Goal: Transaction & Acquisition: Purchase product/service

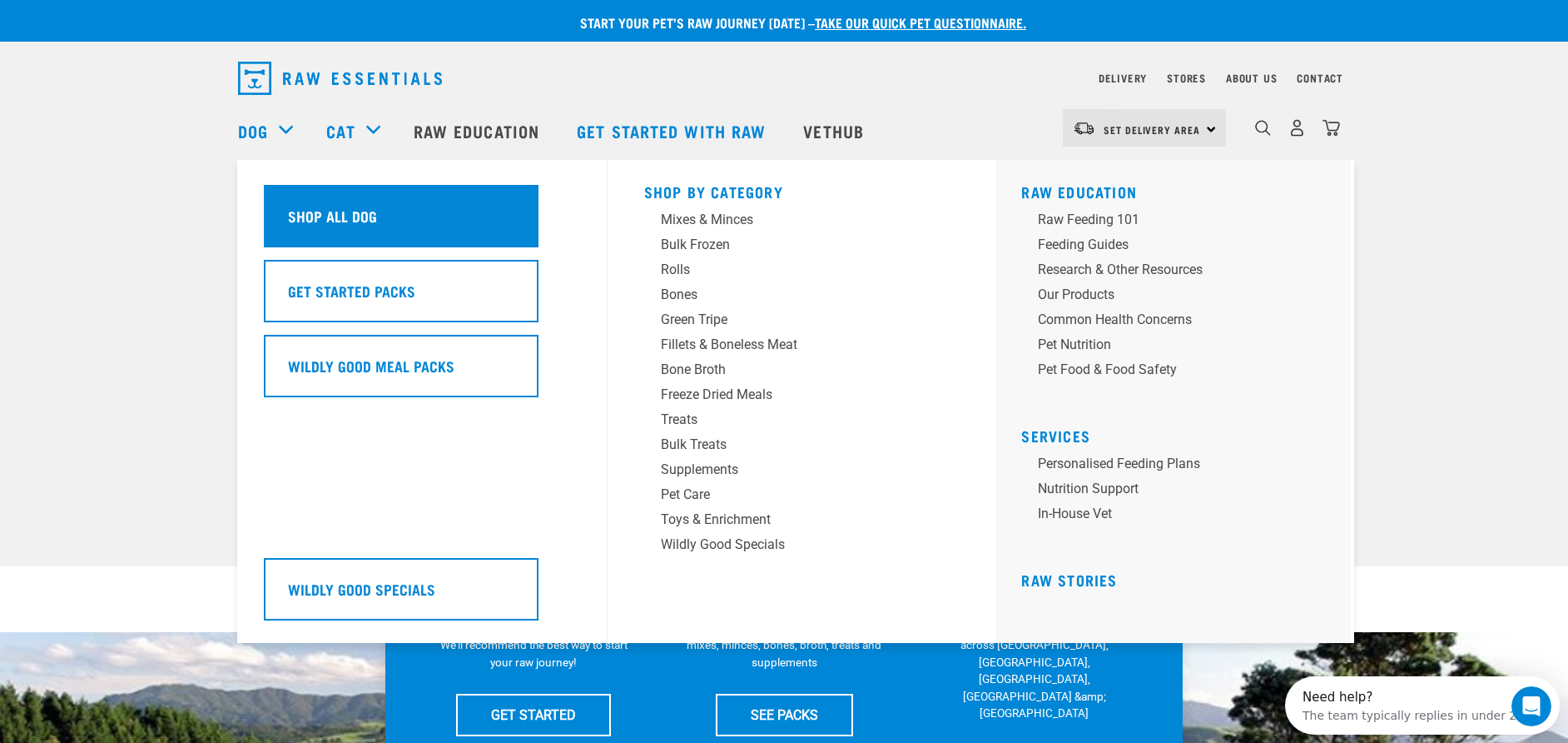
click at [328, 212] on h5 "Shop All Dog" at bounding box center [332, 215] width 89 height 22
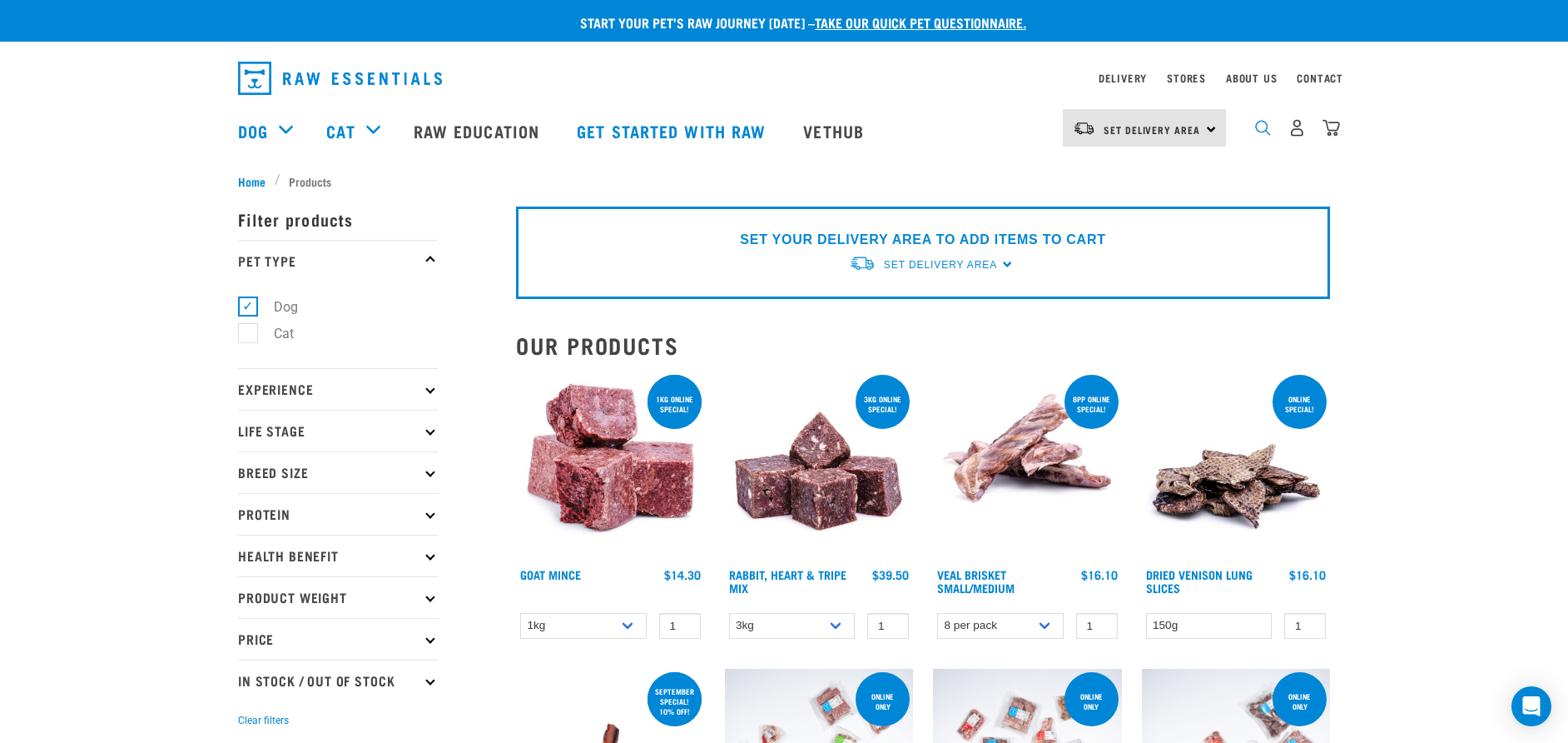
click at [1262, 136] on img "dropdown navigation" at bounding box center [1263, 128] width 16 height 16
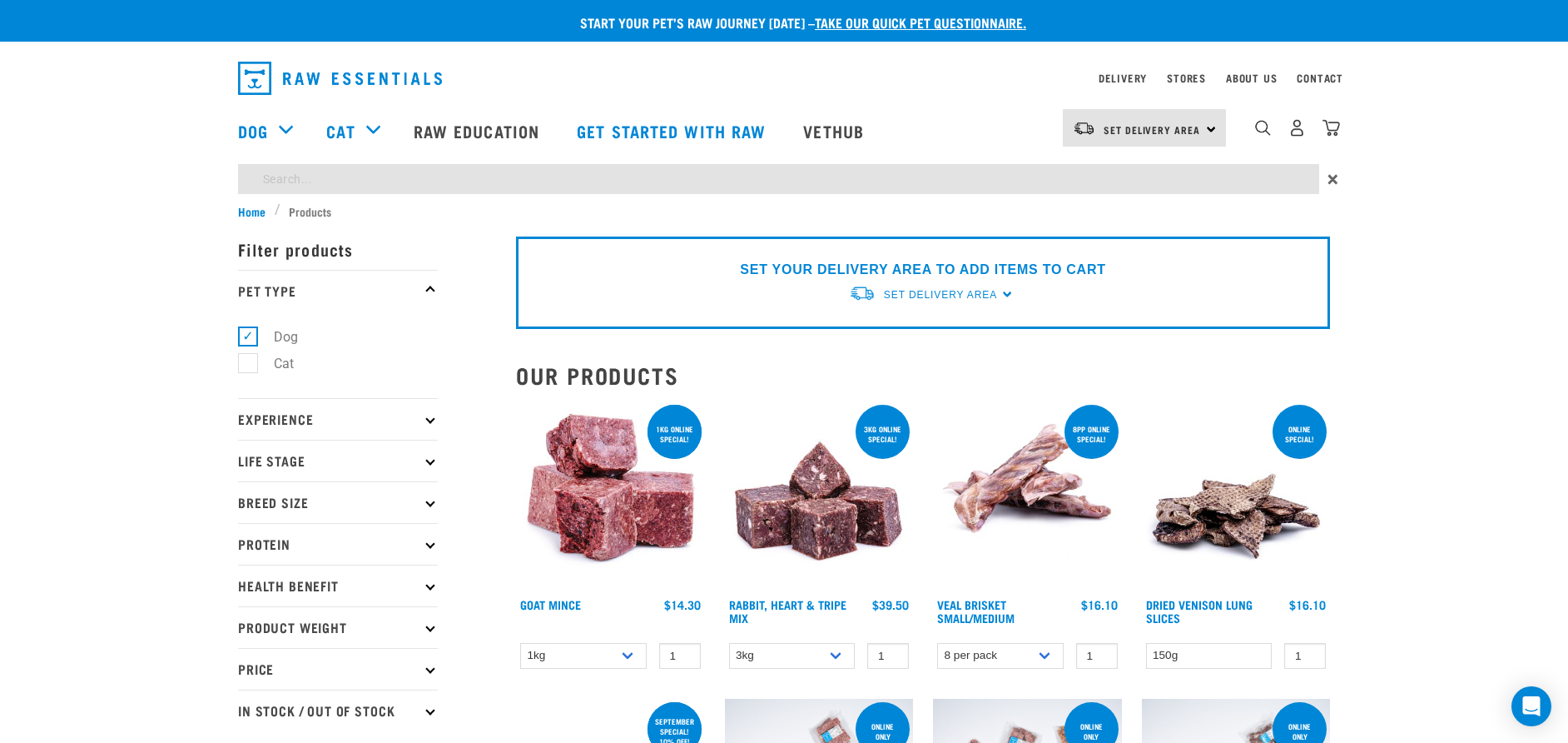
click at [623, 184] on input "search" at bounding box center [778, 178] width 1081 height 30
type input "veal"
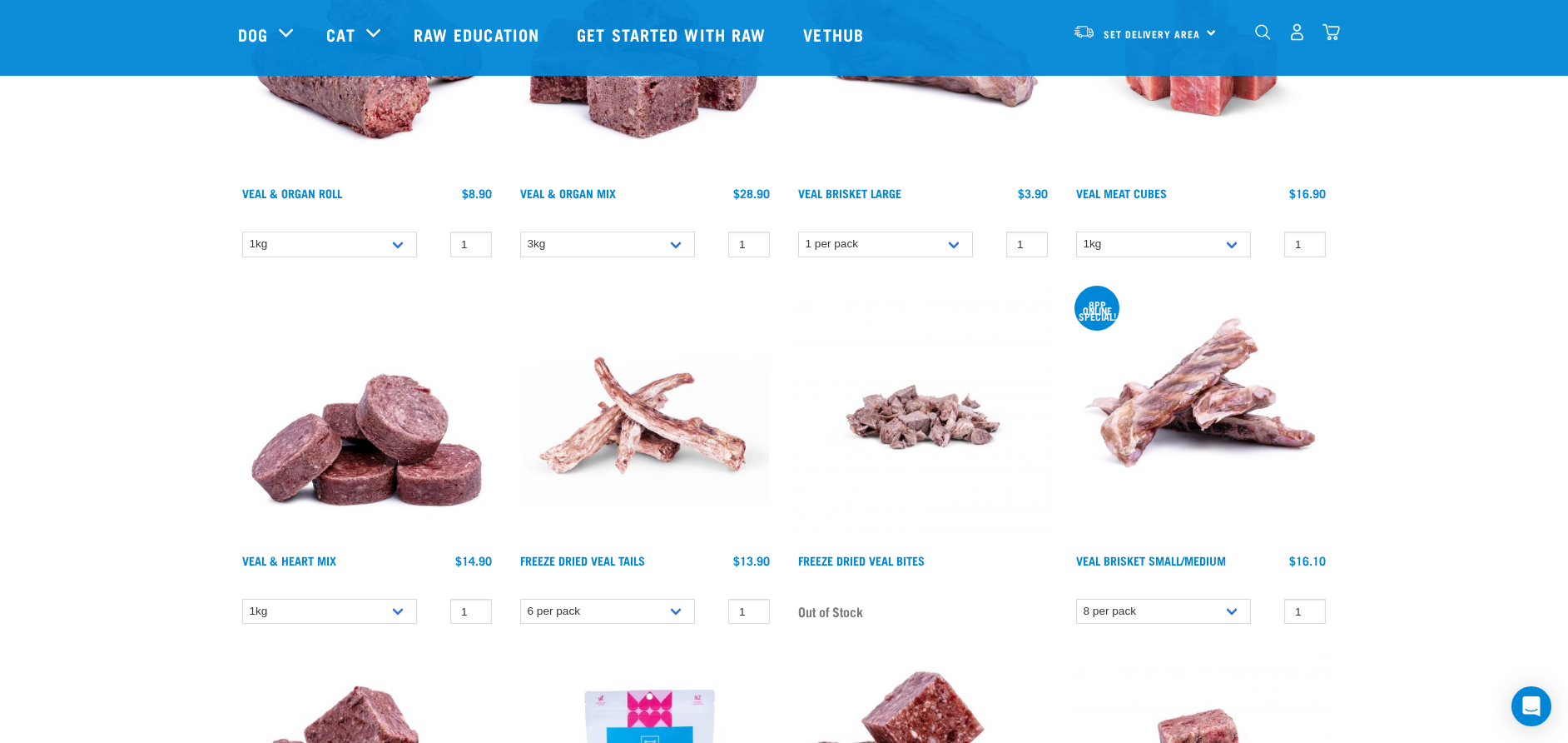
scroll to position [1083, 0]
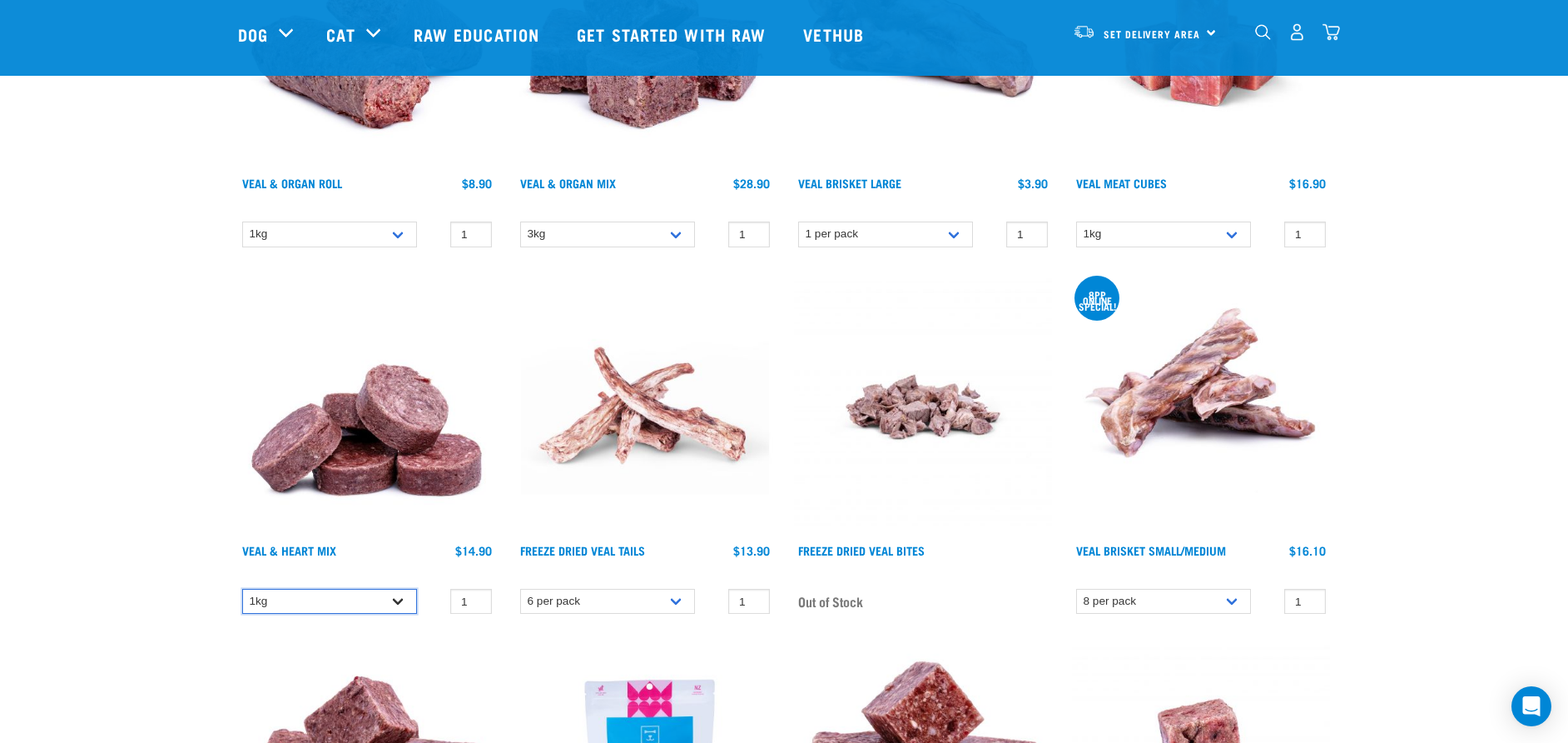
click at [397, 599] on select "1kg 3kg" at bounding box center [329, 602] width 175 height 26
select select "743"
click at [242, 589] on select "1kg 3kg" at bounding box center [329, 602] width 175 height 26
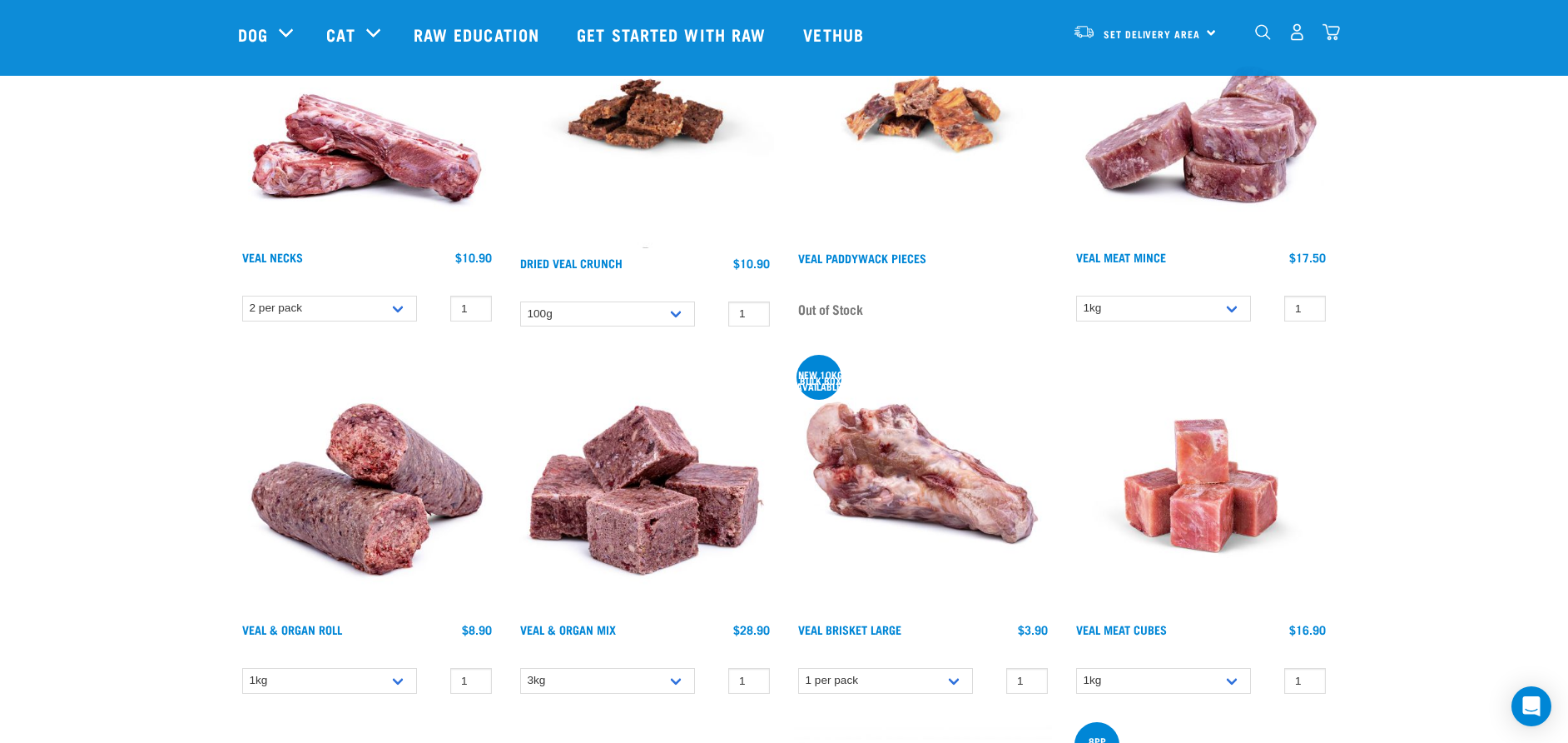
scroll to position [666, 0]
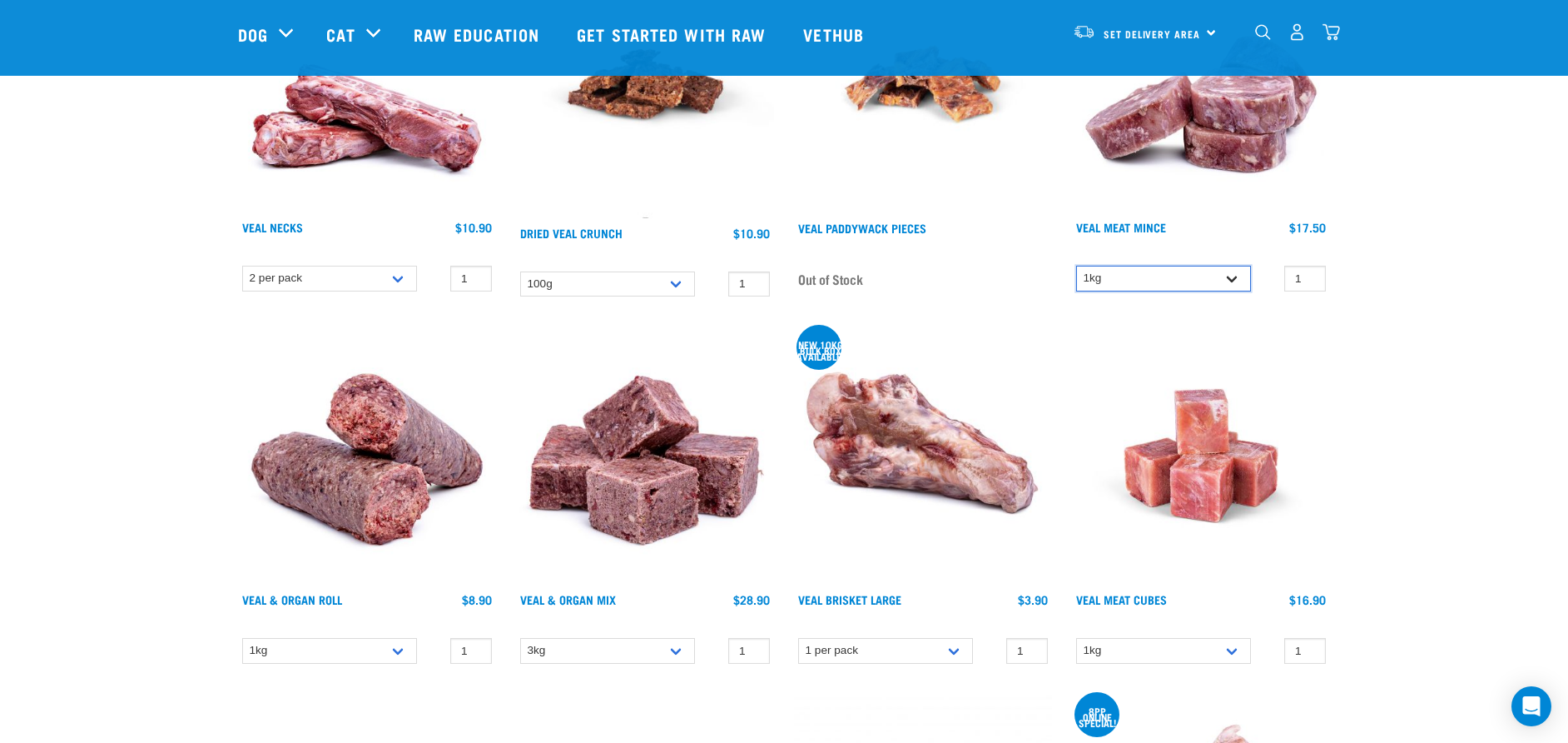
click at [1185, 282] on select "1kg 3kg" at bounding box center [1163, 278] width 175 height 26
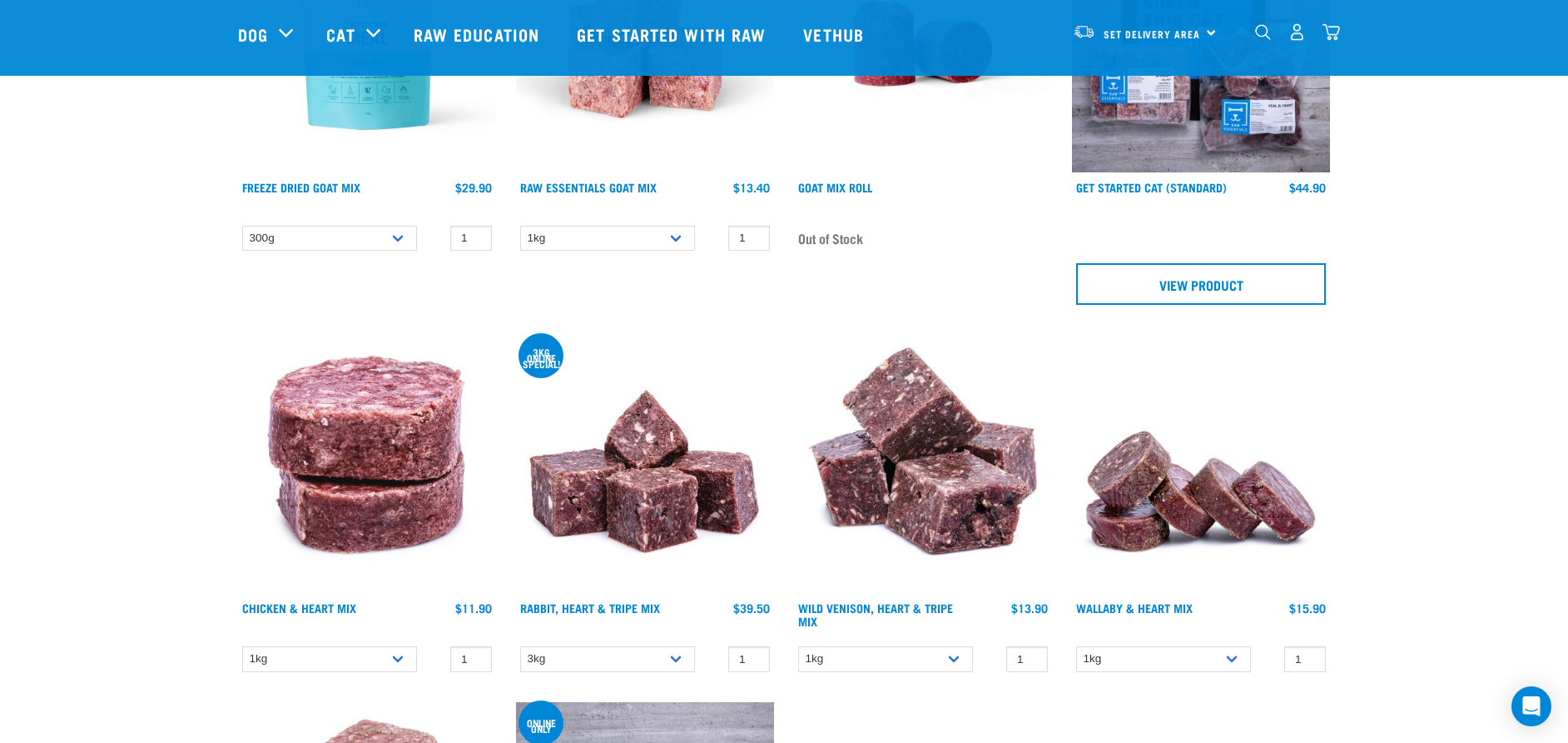
scroll to position [2665, 0]
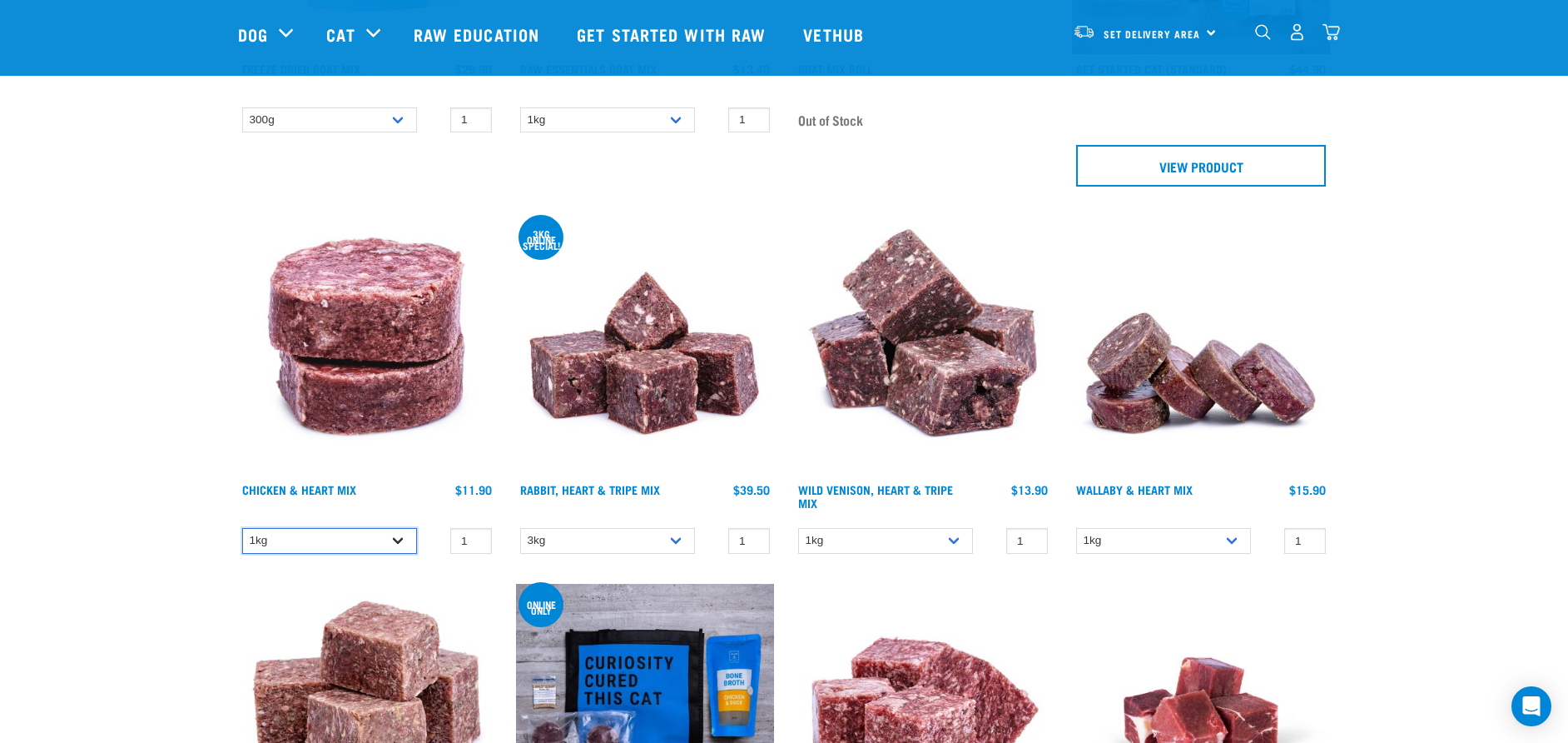
click at [406, 547] on select "1kg 3kg" at bounding box center [329, 540] width 175 height 26
select select "352"
click at [242, 528] on select "1kg 3kg" at bounding box center [329, 540] width 175 height 26
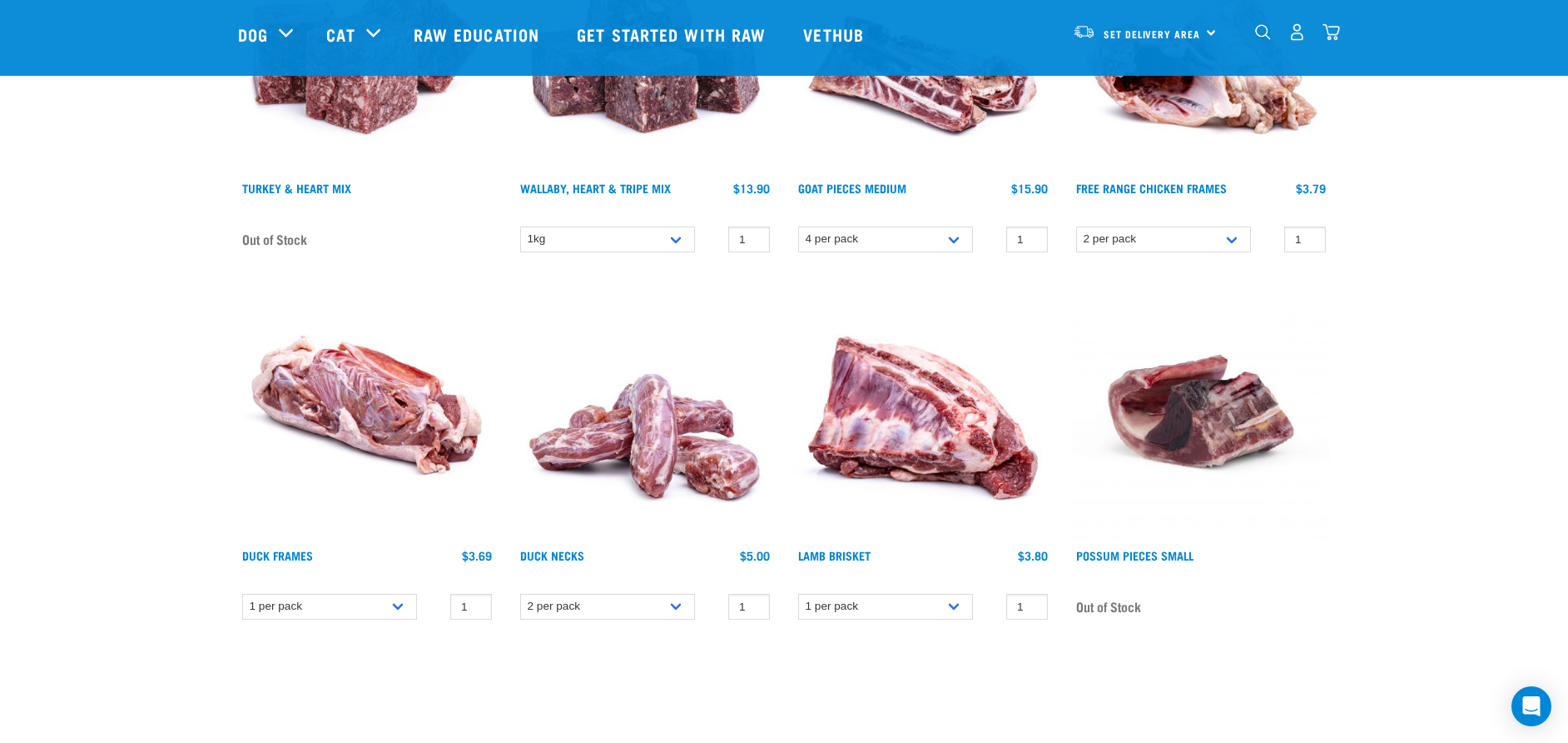
scroll to position [5246, 0]
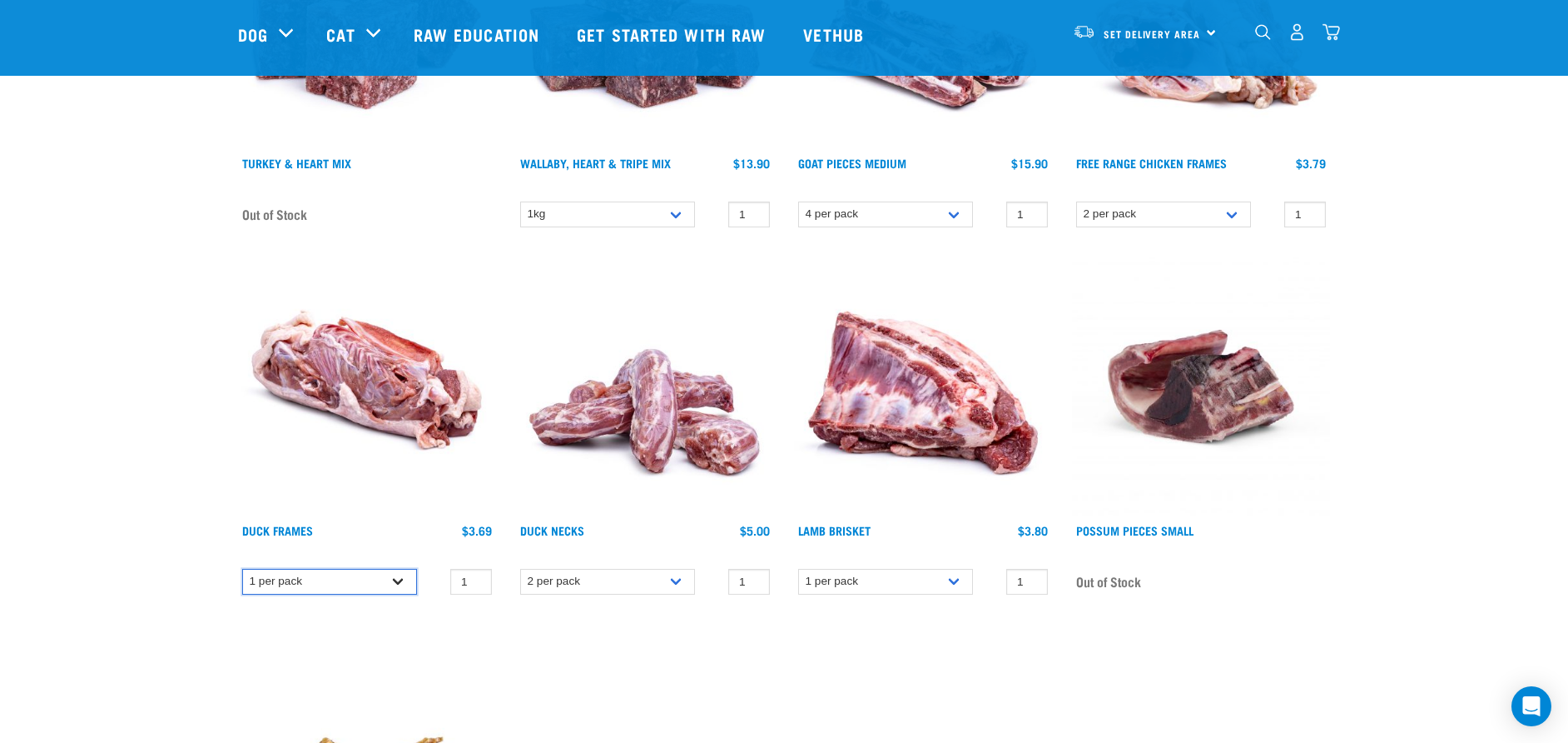
click at [379, 579] on select "1 per pack Bulk (15 pack)" at bounding box center [329, 581] width 175 height 26
select select "808"
click at [242, 568] on select "1 per pack Bulk (15 pack)" at bounding box center [329, 581] width 175 height 26
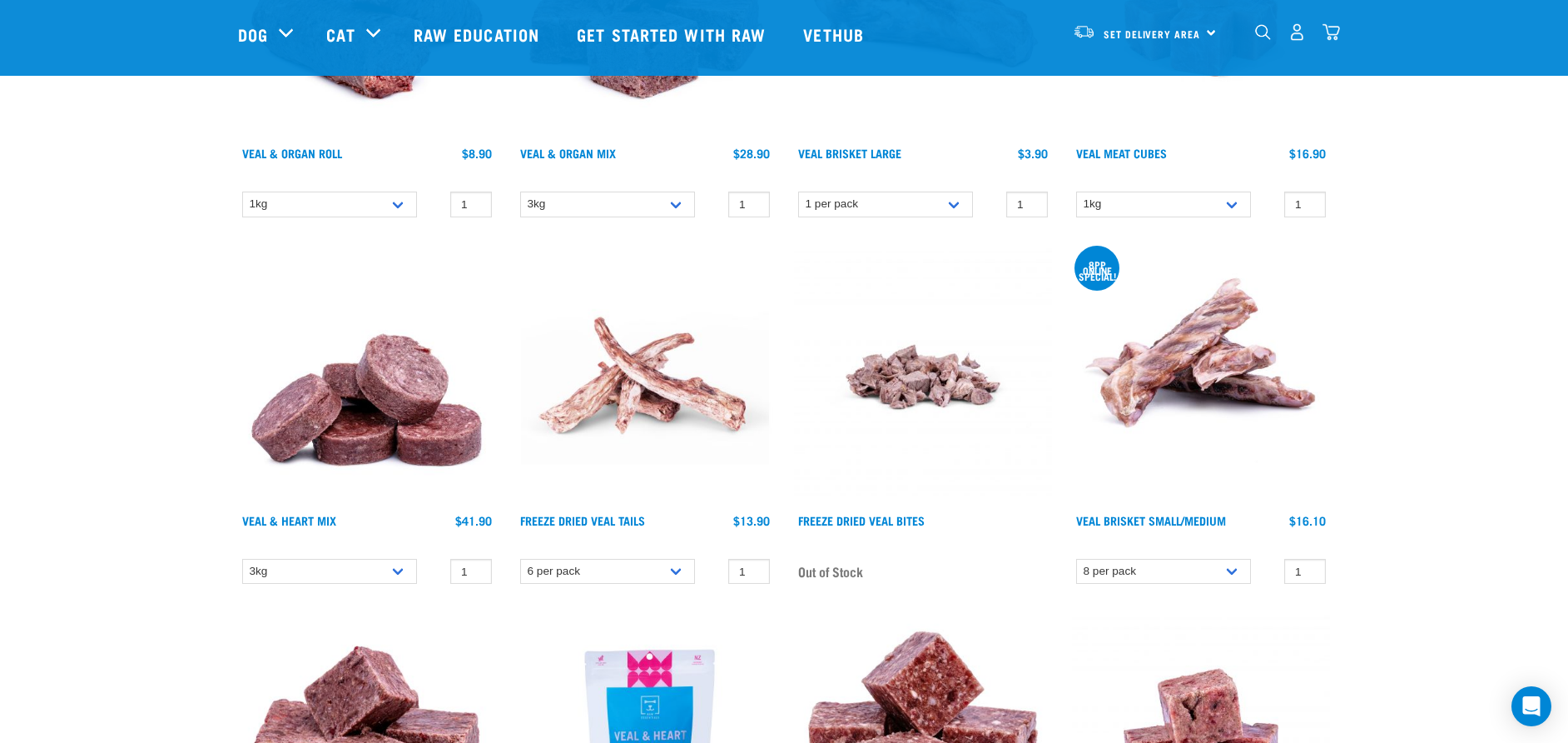
scroll to position [1165, 0]
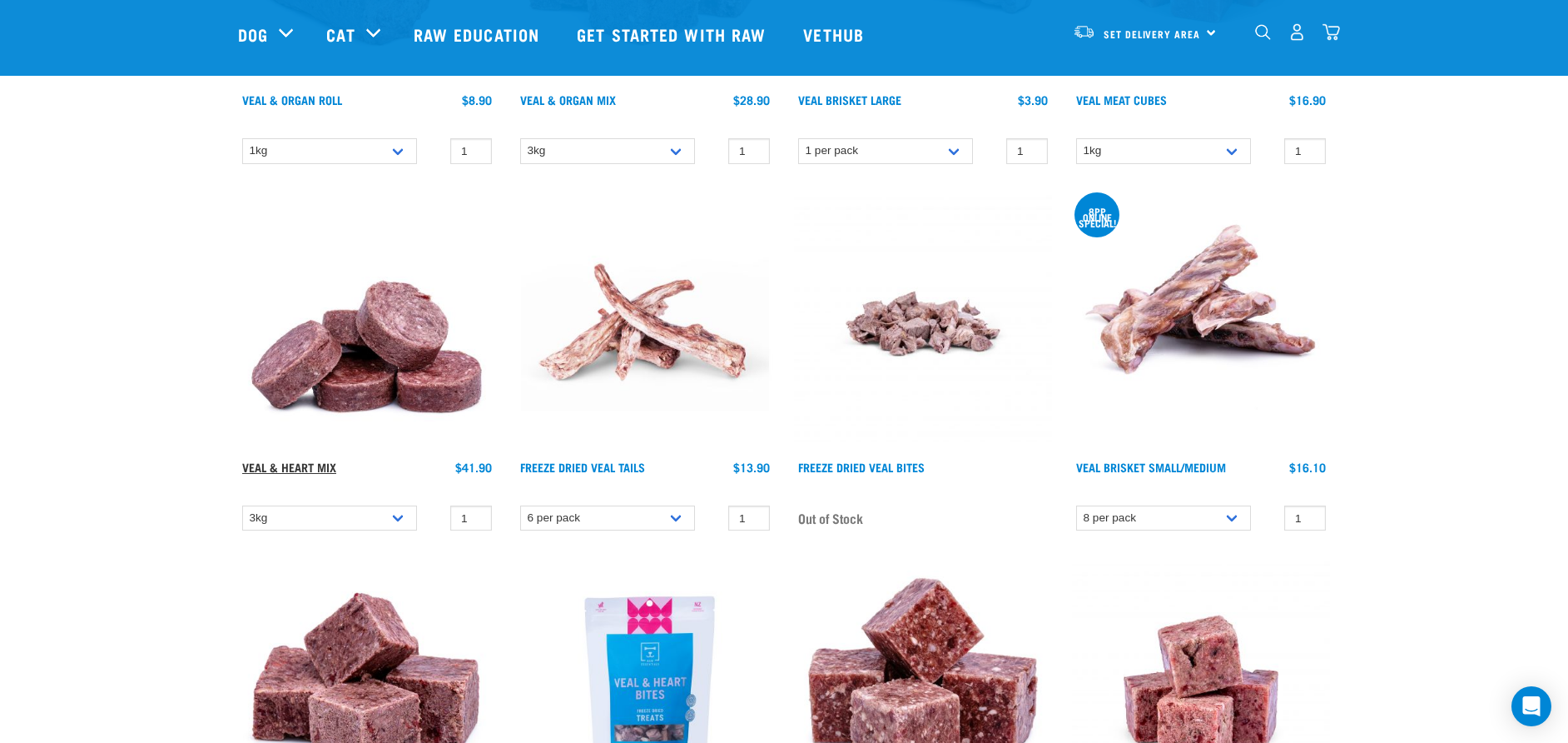
click at [285, 464] on link "Veal & Heart Mix" at bounding box center [289, 467] width 94 height 5
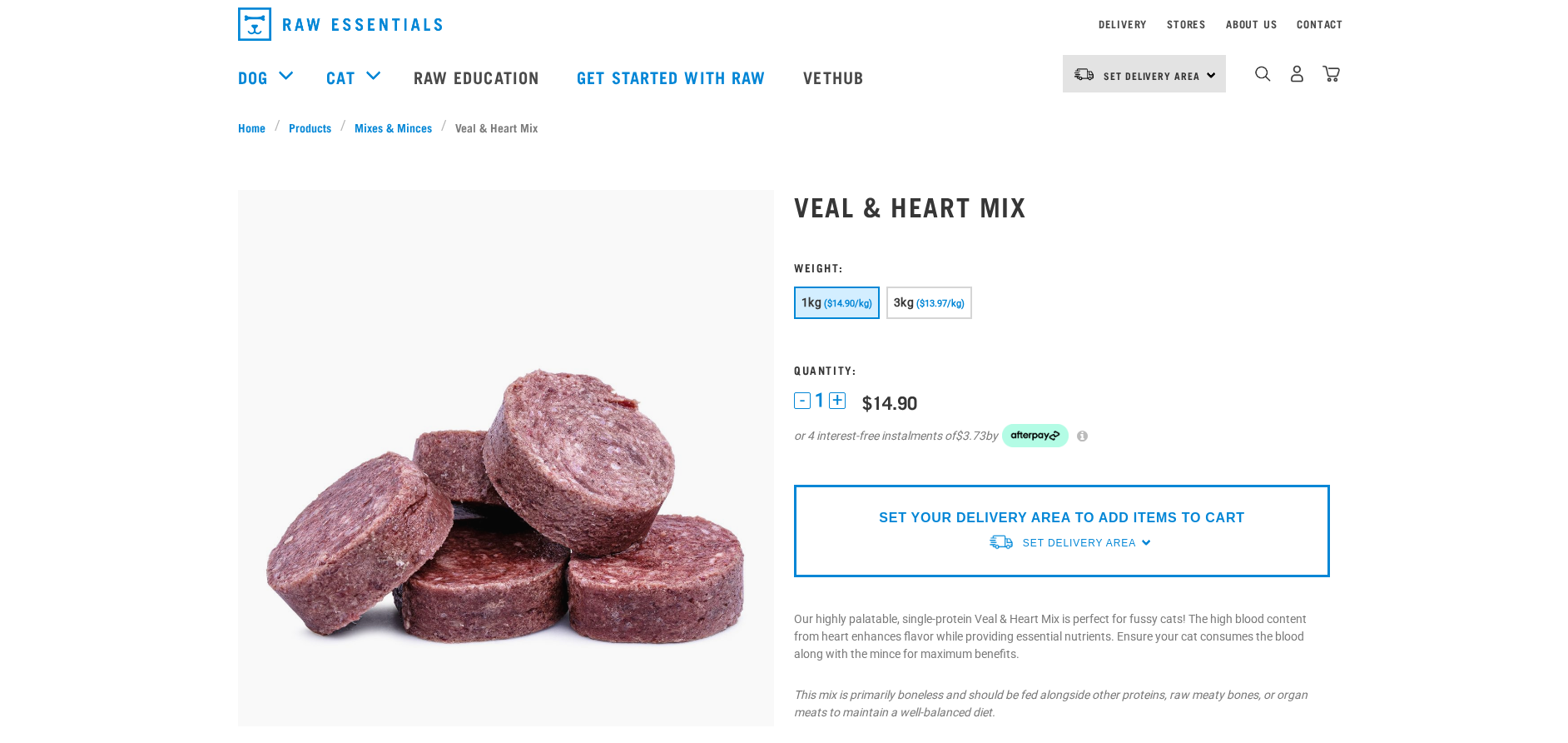
scroll to position [83, 0]
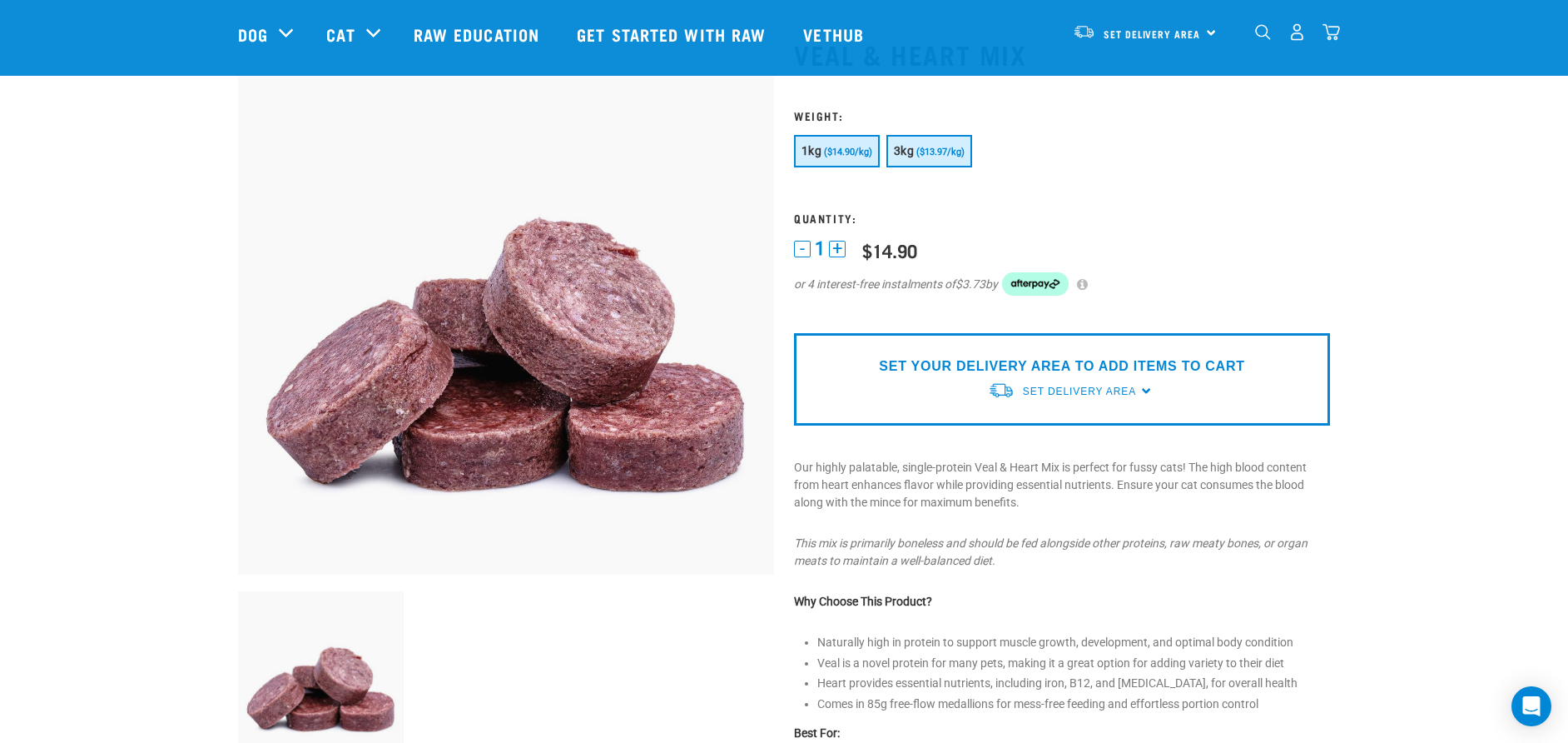
click at [928, 155] on span "($13.97/kg)" at bounding box center [941, 152] width 49 height 11
click at [1071, 388] on span "Set Delivery Area" at bounding box center [1079, 391] width 113 height 12
click at [1061, 428] on link "[GEOGRAPHIC_DATA]" at bounding box center [1070, 430] width 166 height 28
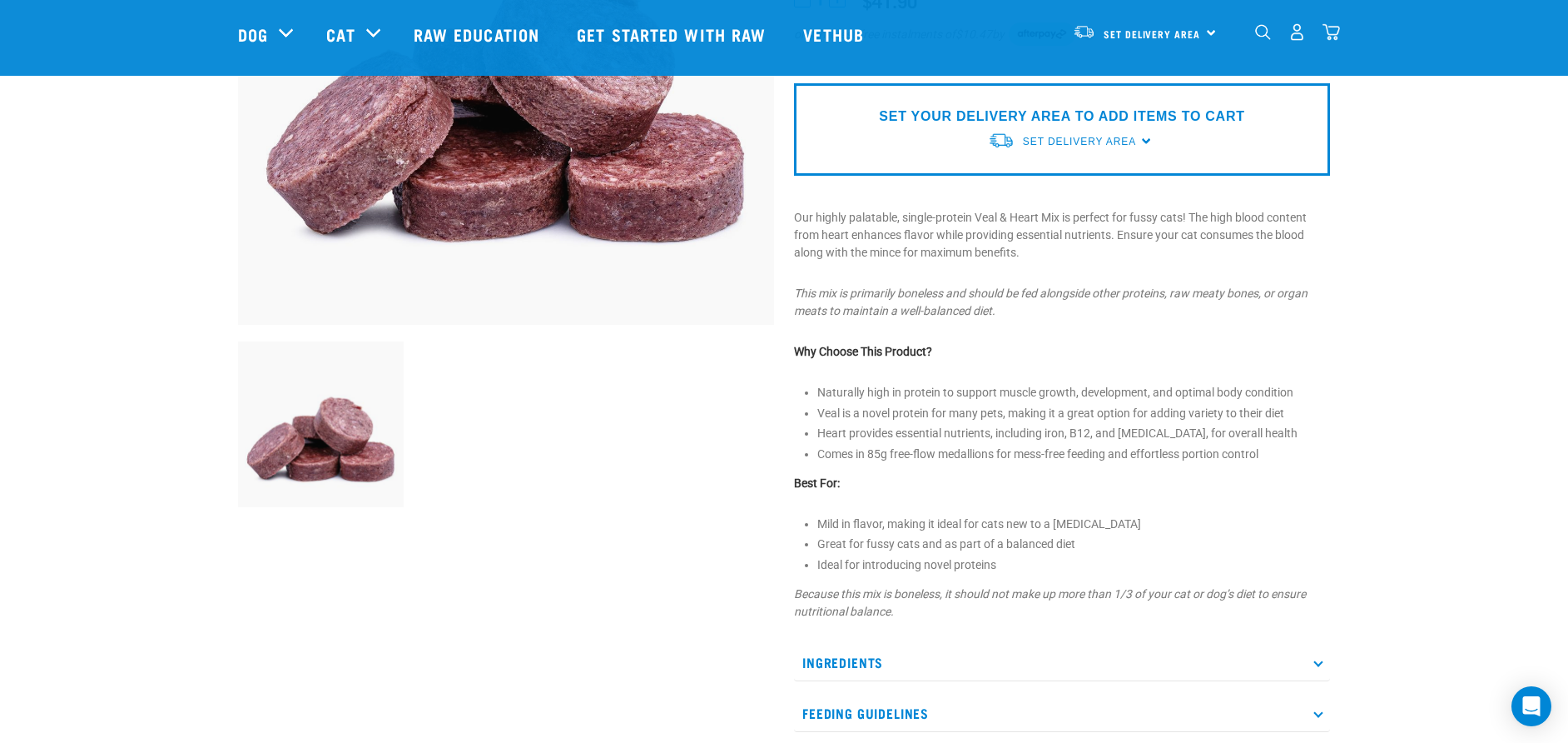
scroll to position [338, 0]
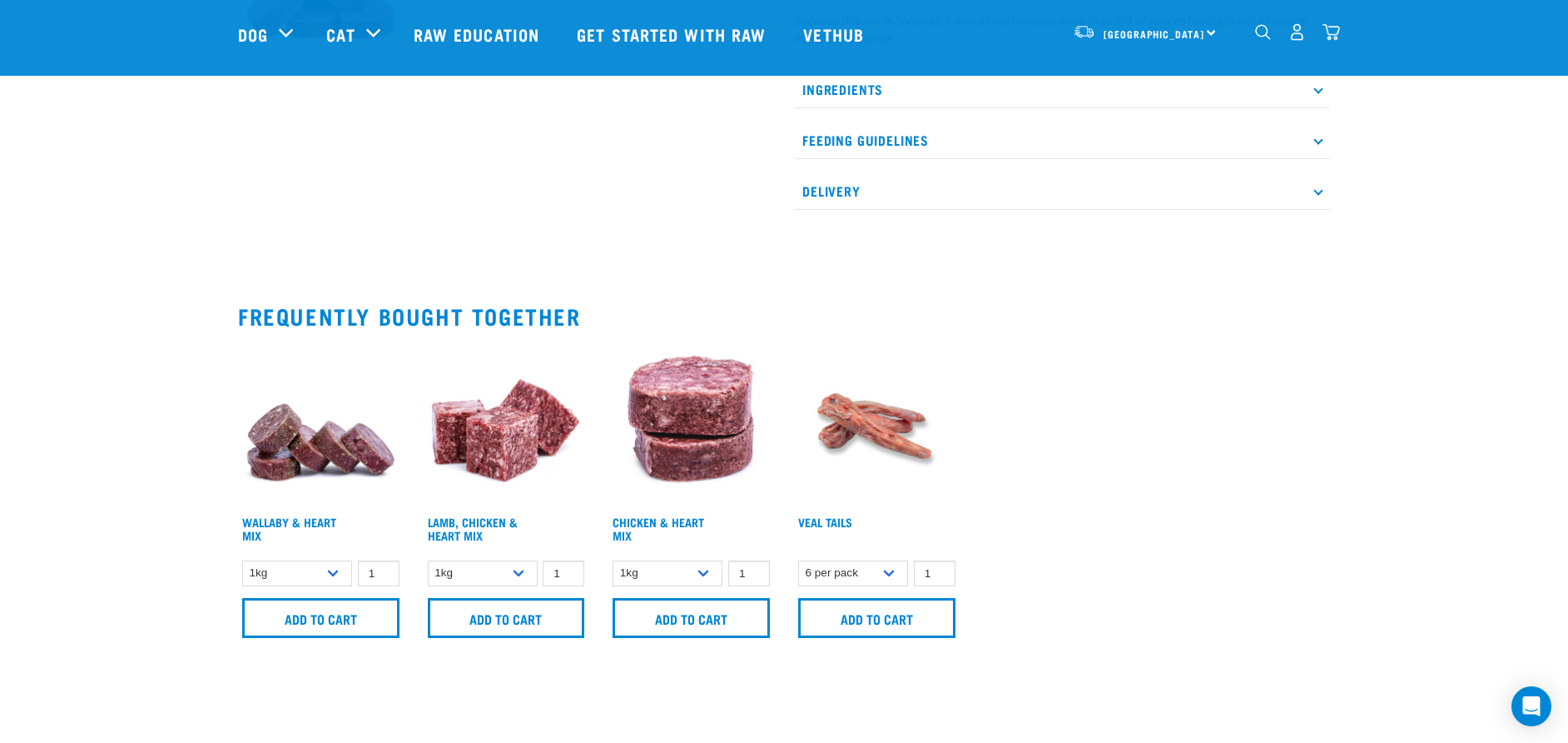
scroll to position [793, 0]
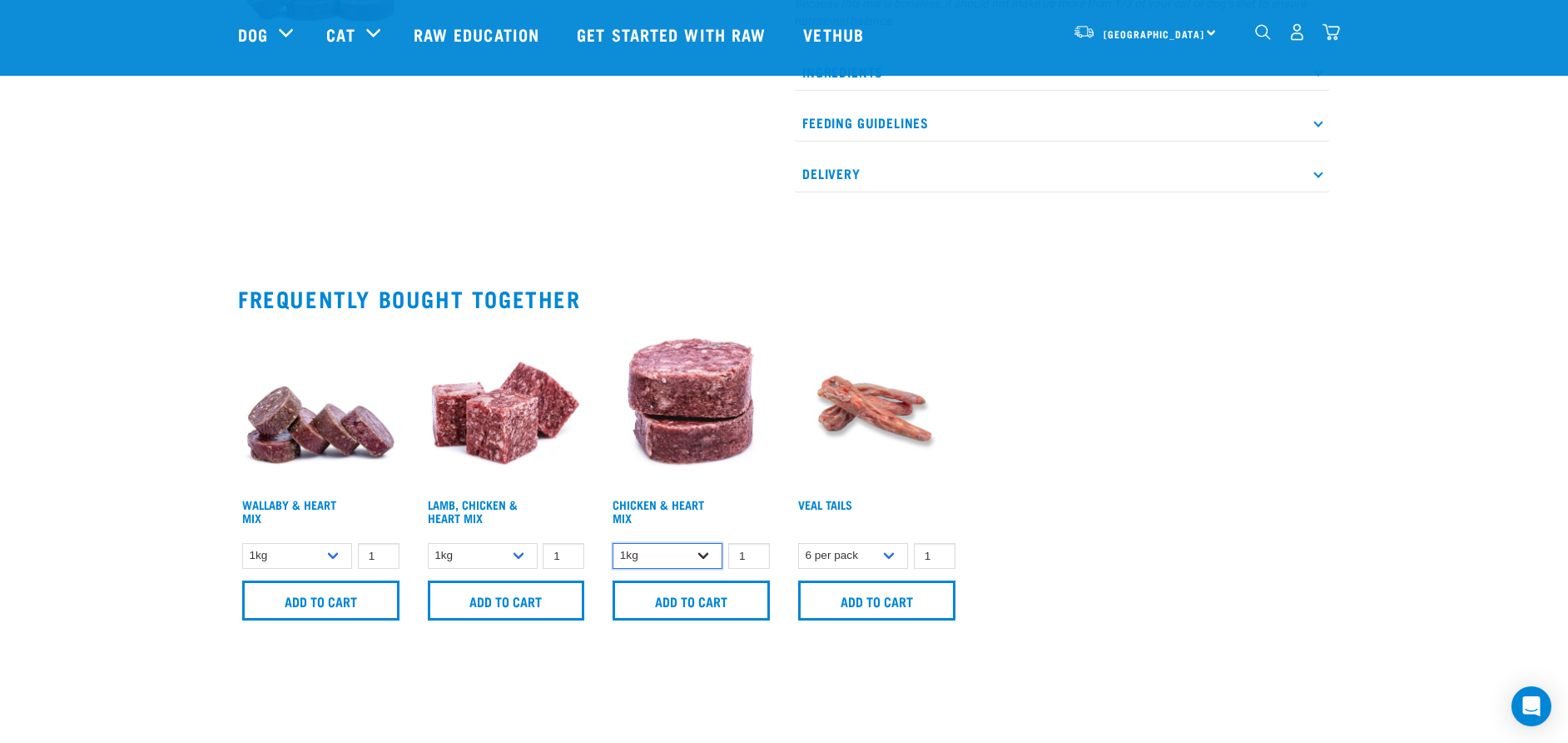
click at [693, 560] on select "1kg 3kg" at bounding box center [667, 556] width 110 height 26
click at [612, 543] on select "1kg 3kg" at bounding box center [667, 556] width 110 height 26
click at [691, 561] on select "1kg 3kg" at bounding box center [667, 556] width 110 height 26
select select "351"
click at [612, 543] on select "1kg 3kg" at bounding box center [667, 556] width 110 height 26
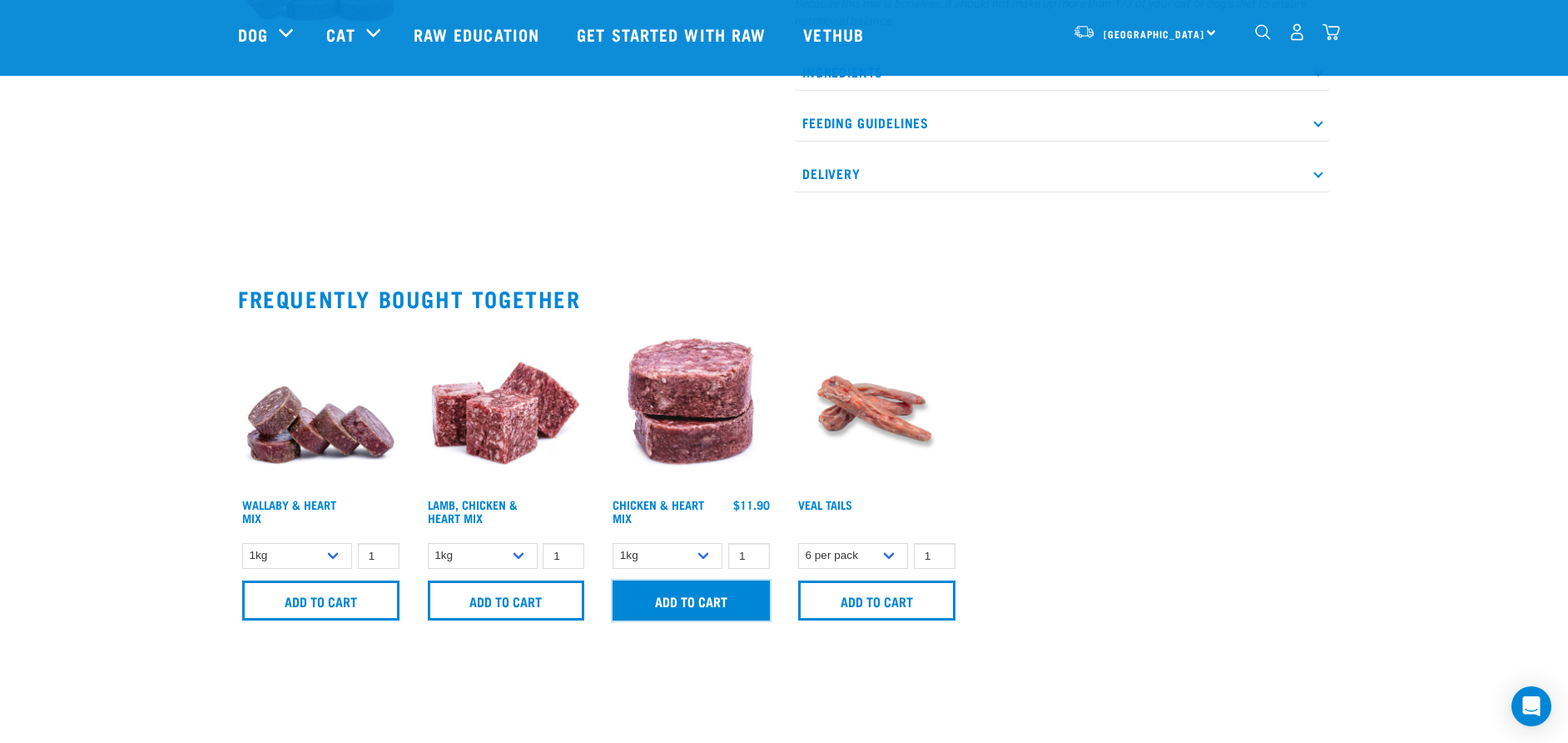
click at [690, 610] on input "Add to cart" at bounding box center [690, 600] width 158 height 40
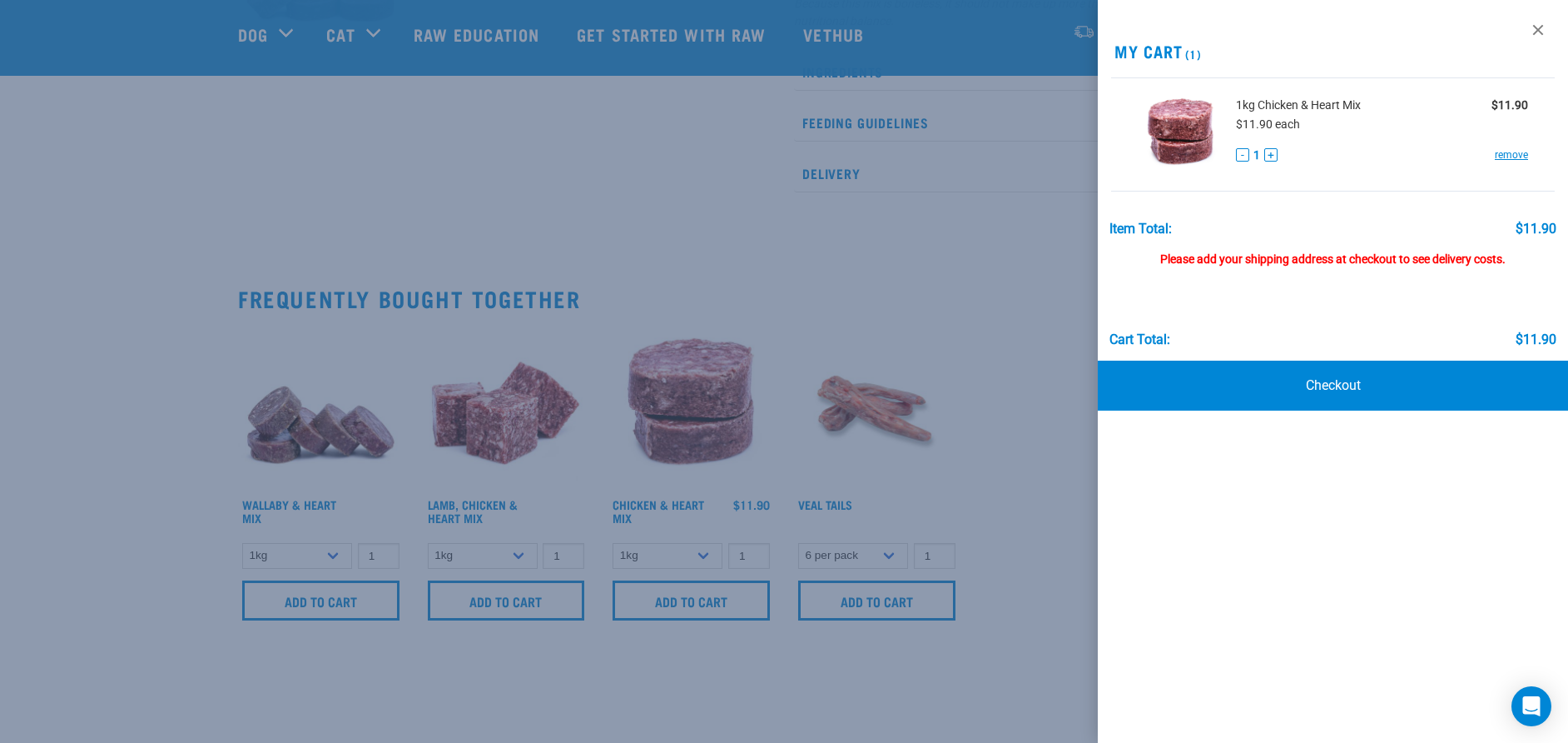
click at [1038, 432] on div at bounding box center [784, 371] width 1568 height 743
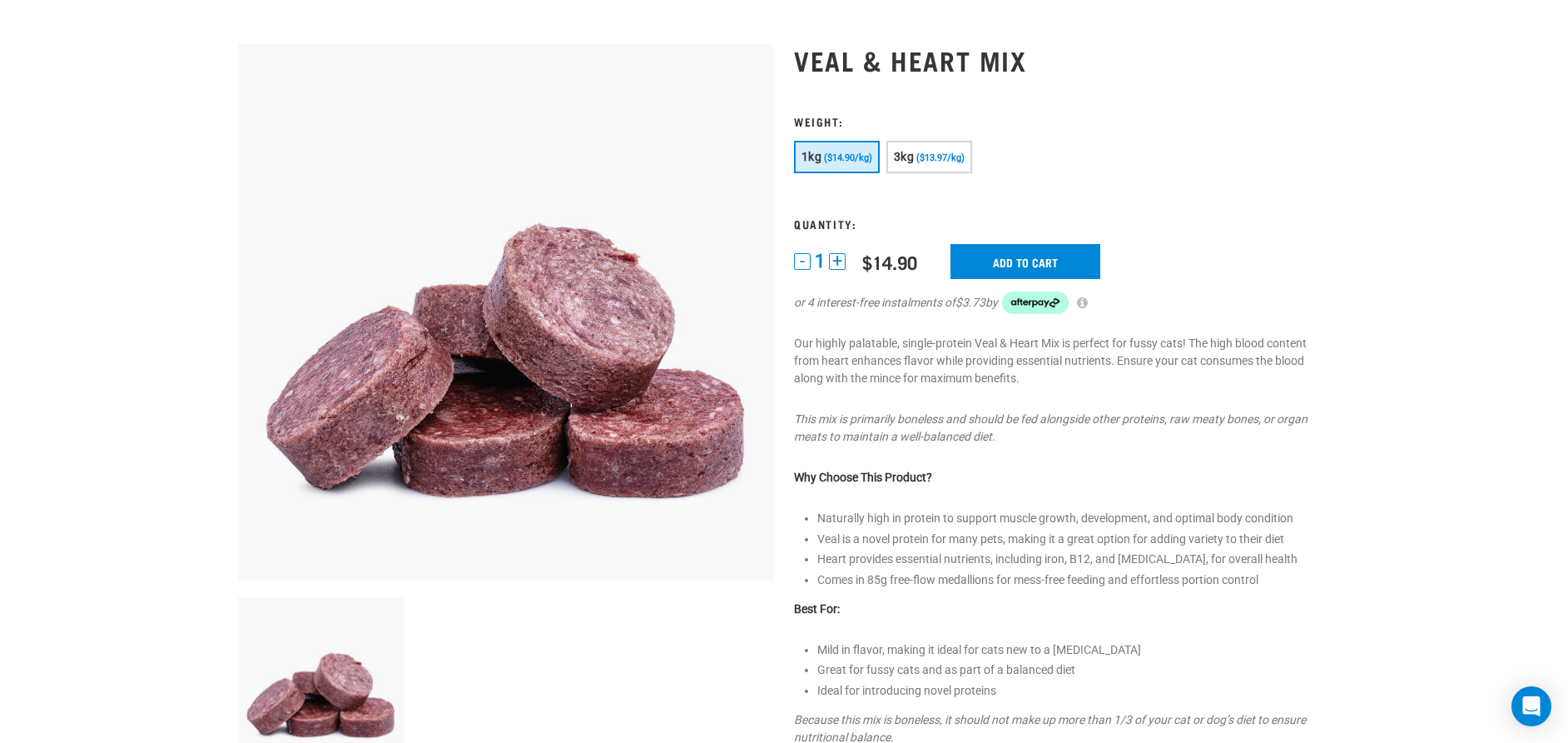
scroll to position [0, 0]
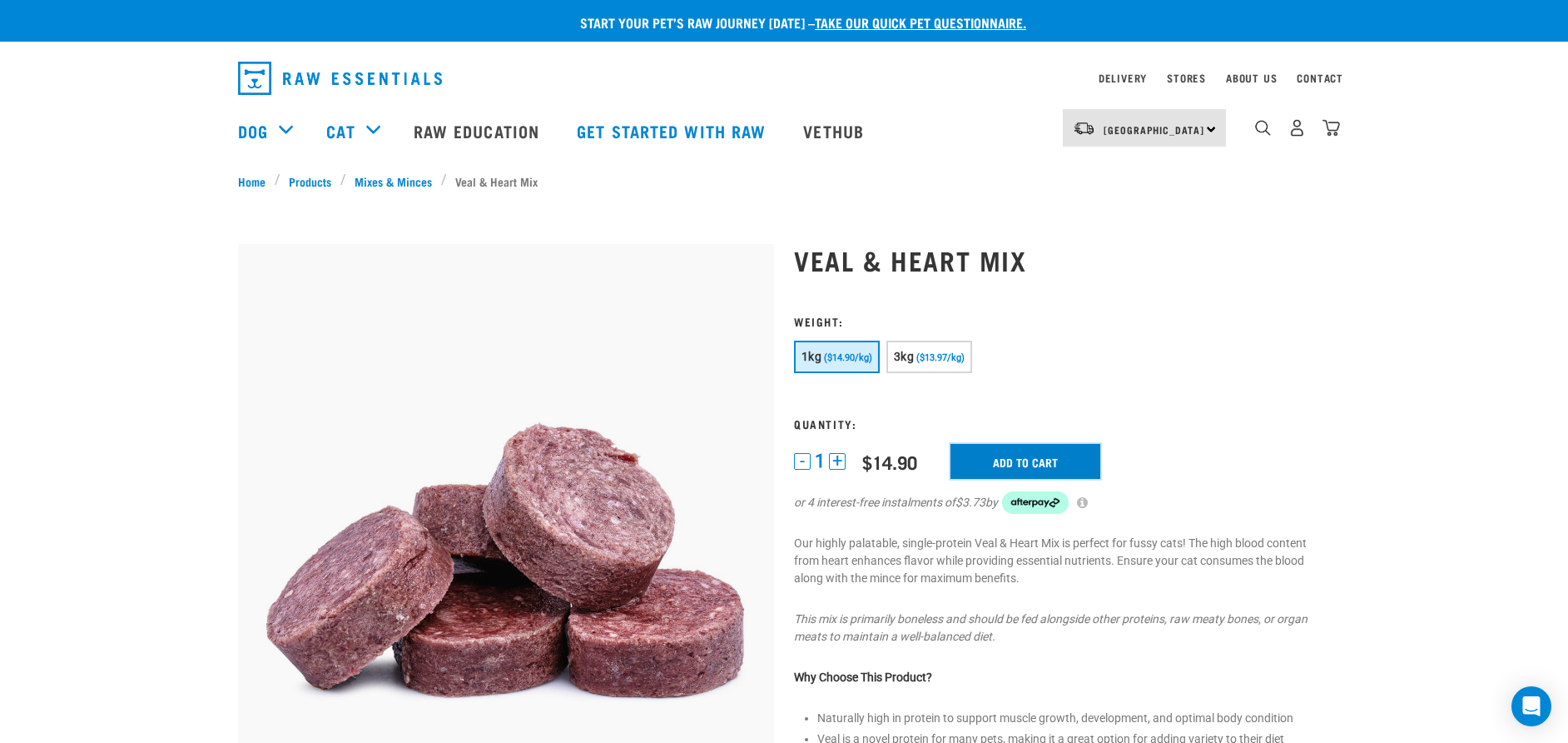
click at [1005, 458] on input "Add to cart" at bounding box center [1025, 461] width 149 height 35
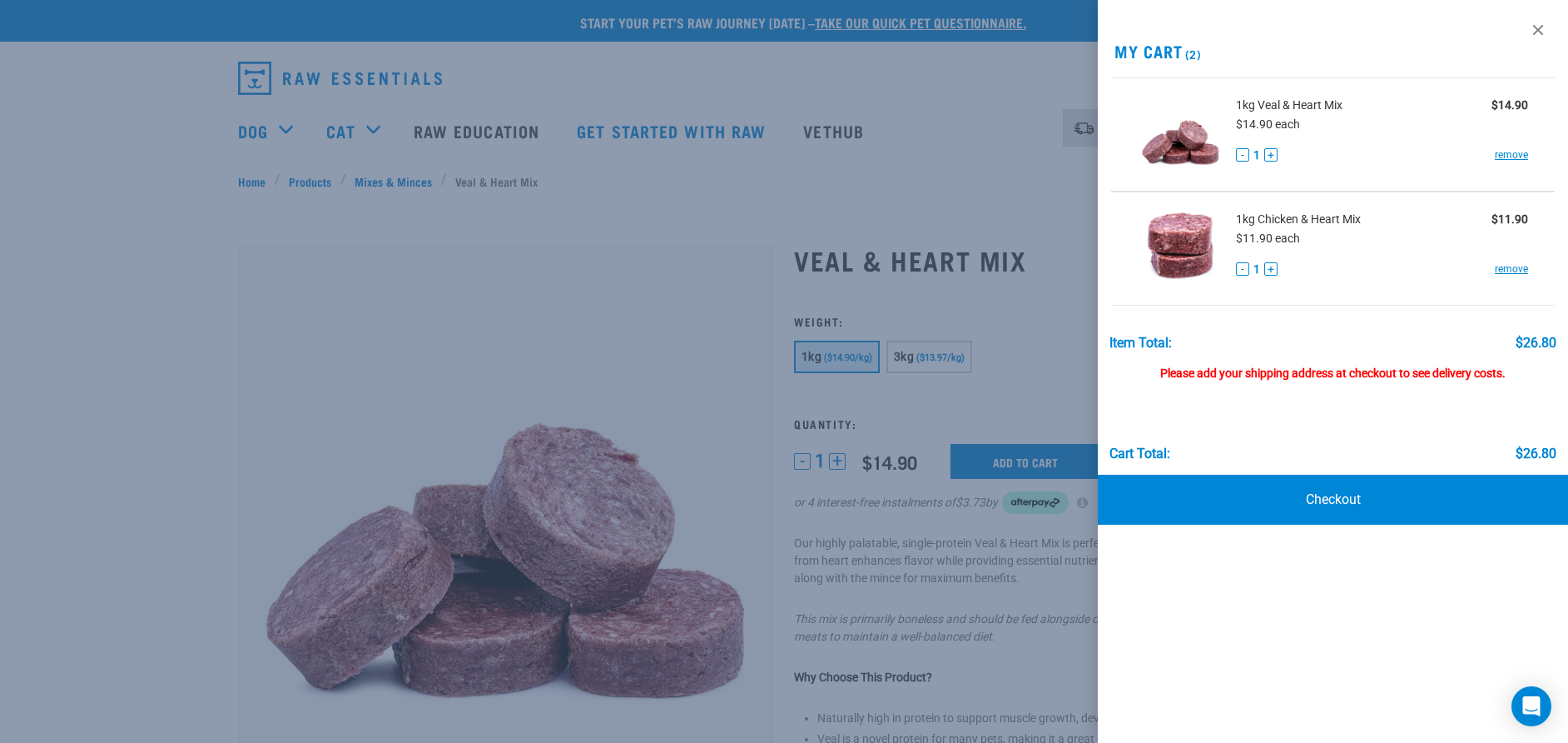
click at [1273, 151] on button "+" at bounding box center [1270, 155] width 14 height 14
click at [1272, 152] on button "+" at bounding box center [1270, 155] width 14 height 14
click at [640, 315] on div at bounding box center [784, 371] width 1568 height 743
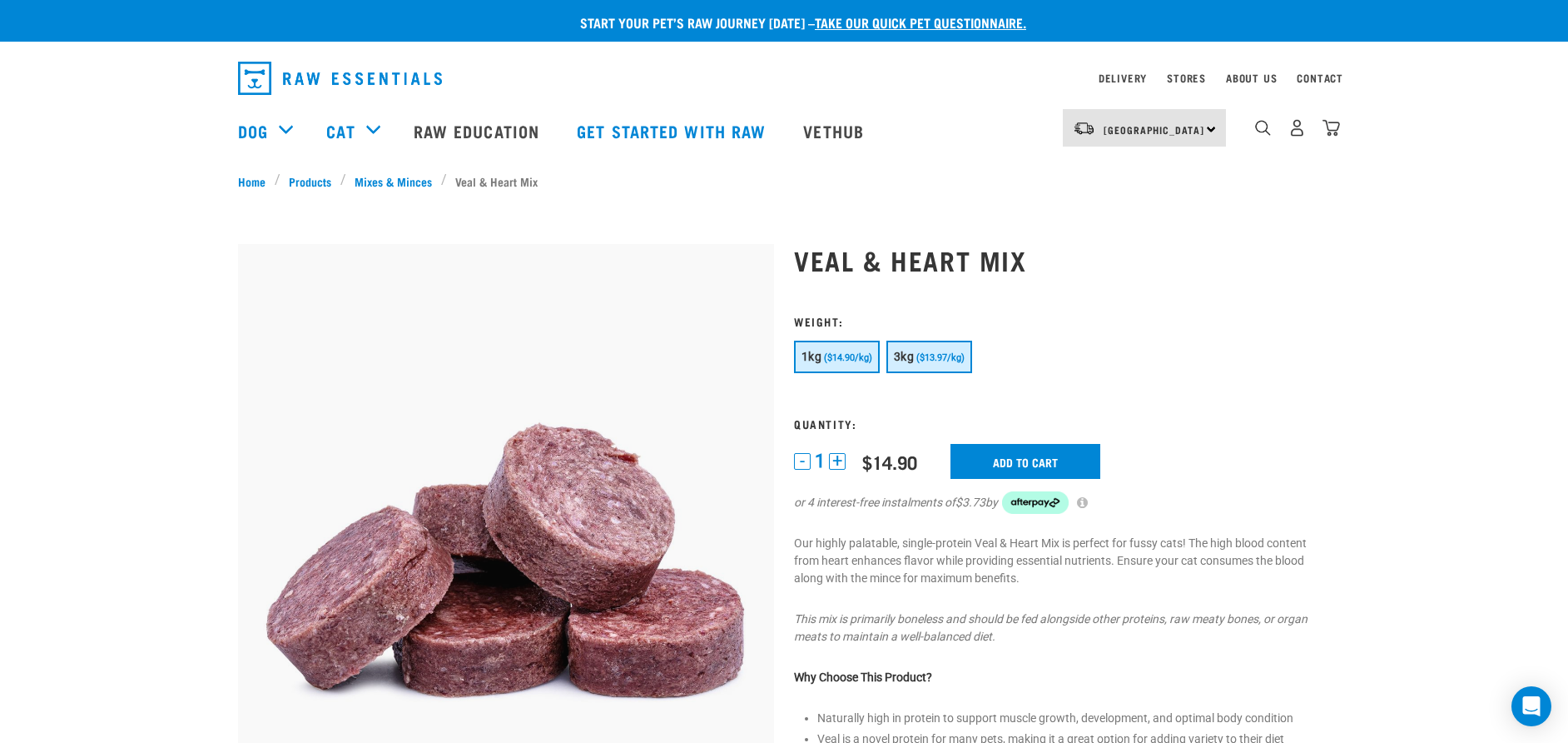
click at [942, 358] on span "($13.97/kg)" at bounding box center [941, 358] width 49 height 11
click at [1051, 458] on input "Add to cart" at bounding box center [1025, 461] width 149 height 35
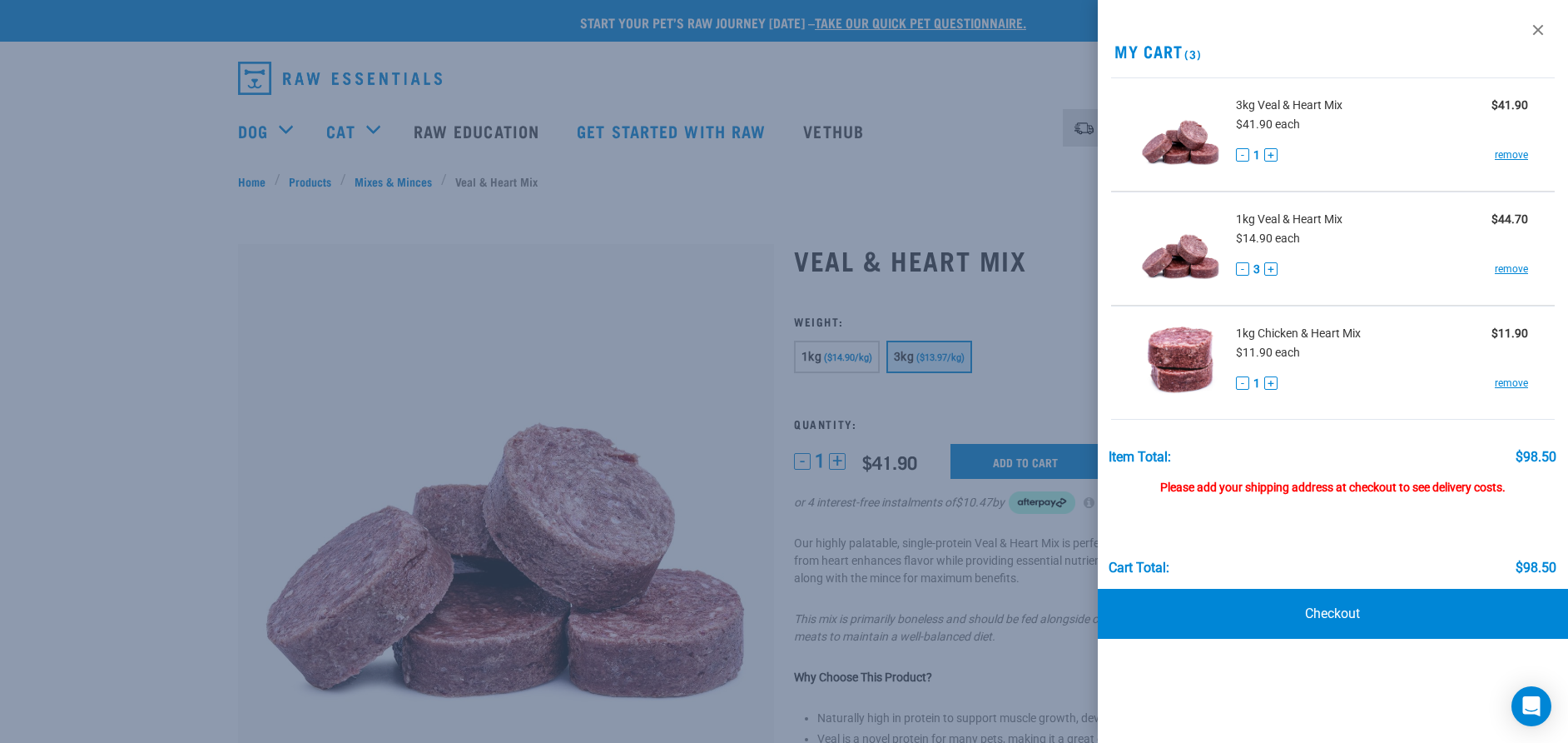
click at [1240, 270] on button "-" at bounding box center [1242, 268] width 14 height 14
click at [1518, 270] on link "remove" at bounding box center [1510, 268] width 33 height 15
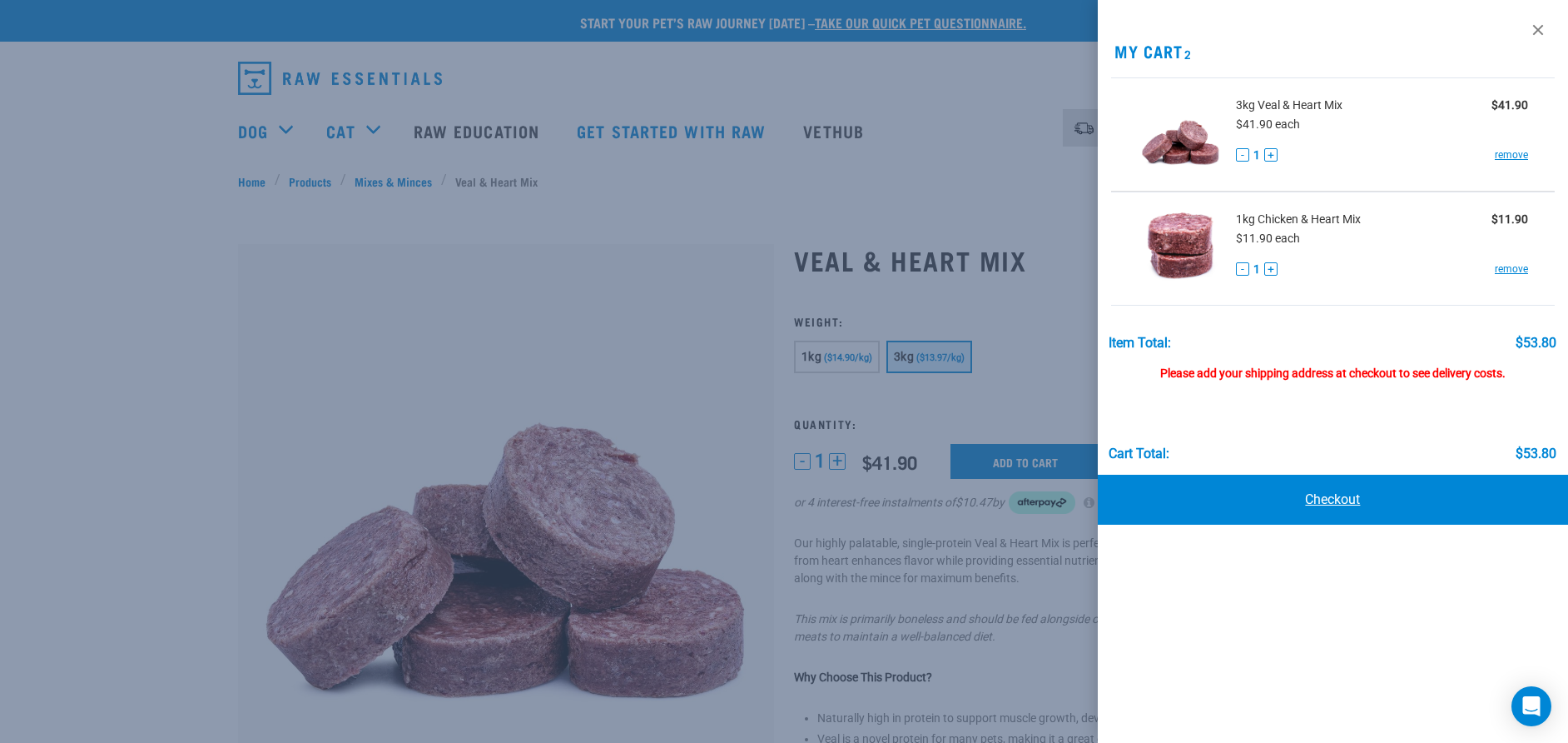
click at [1339, 496] on link "Checkout" at bounding box center [1332, 499] width 470 height 50
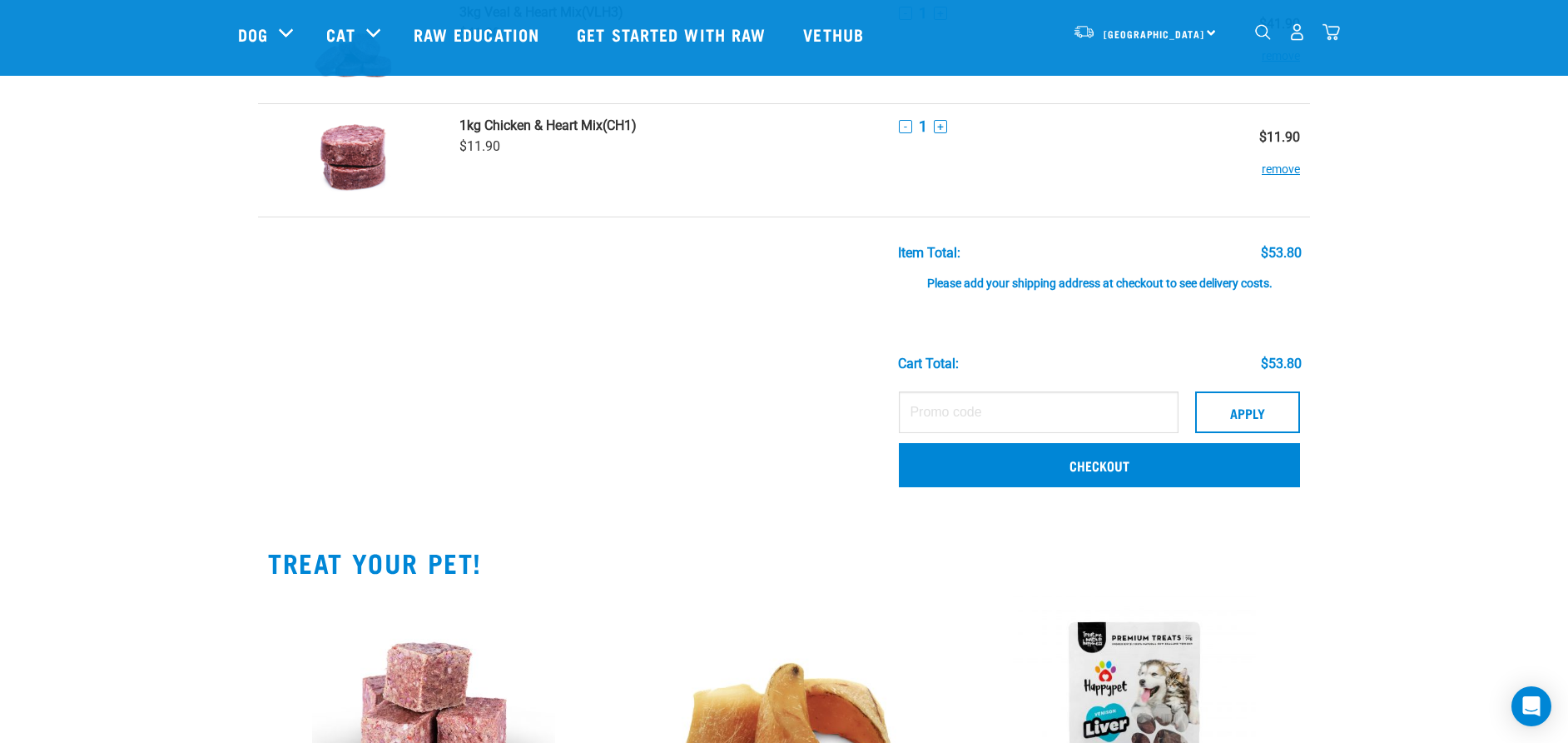
scroll to position [167, 0]
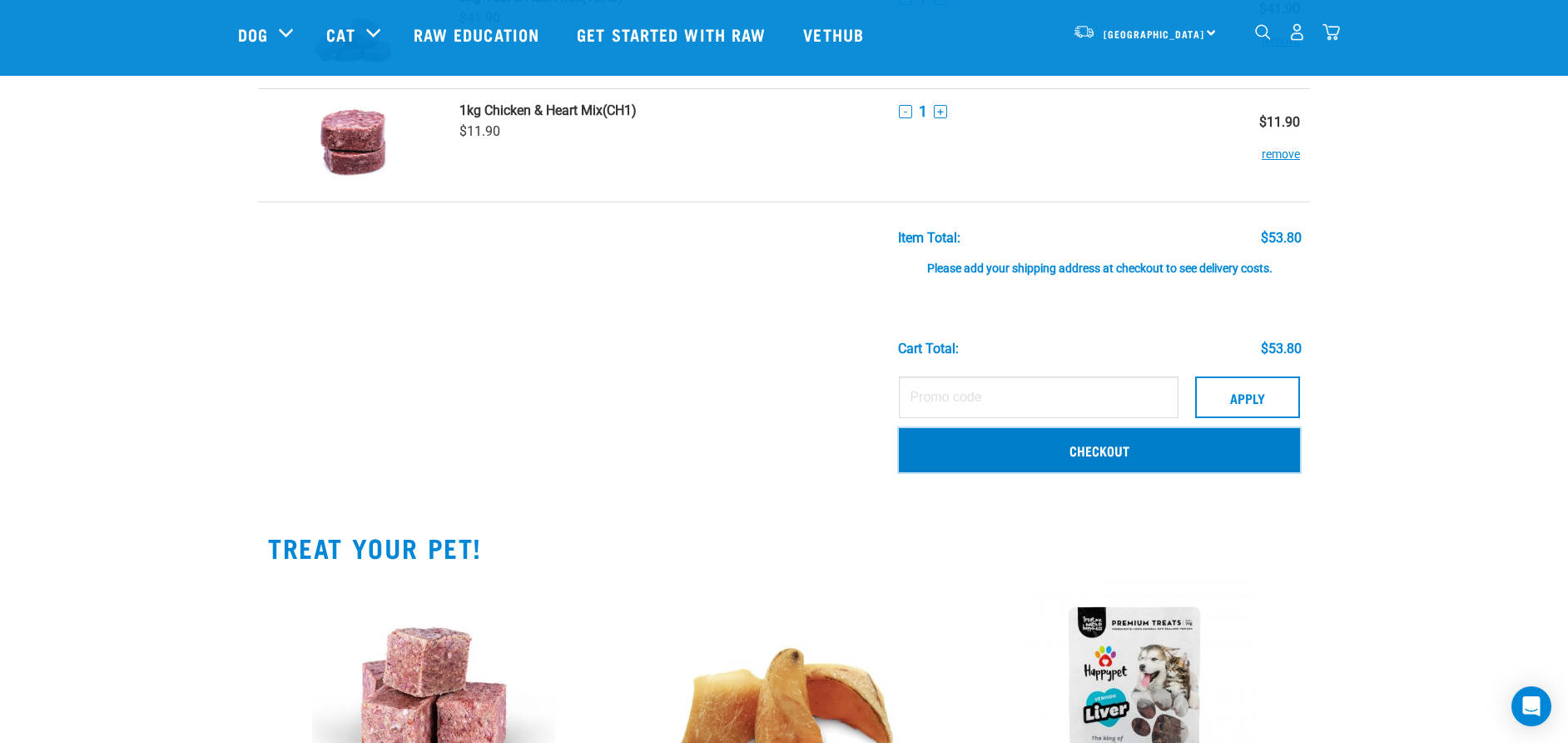
drag, startPoint x: 1143, startPoint y: 456, endPoint x: 1158, endPoint y: 458, distance: 15.1
click at [1143, 456] on link "Checkout" at bounding box center [1100, 449] width 401 height 43
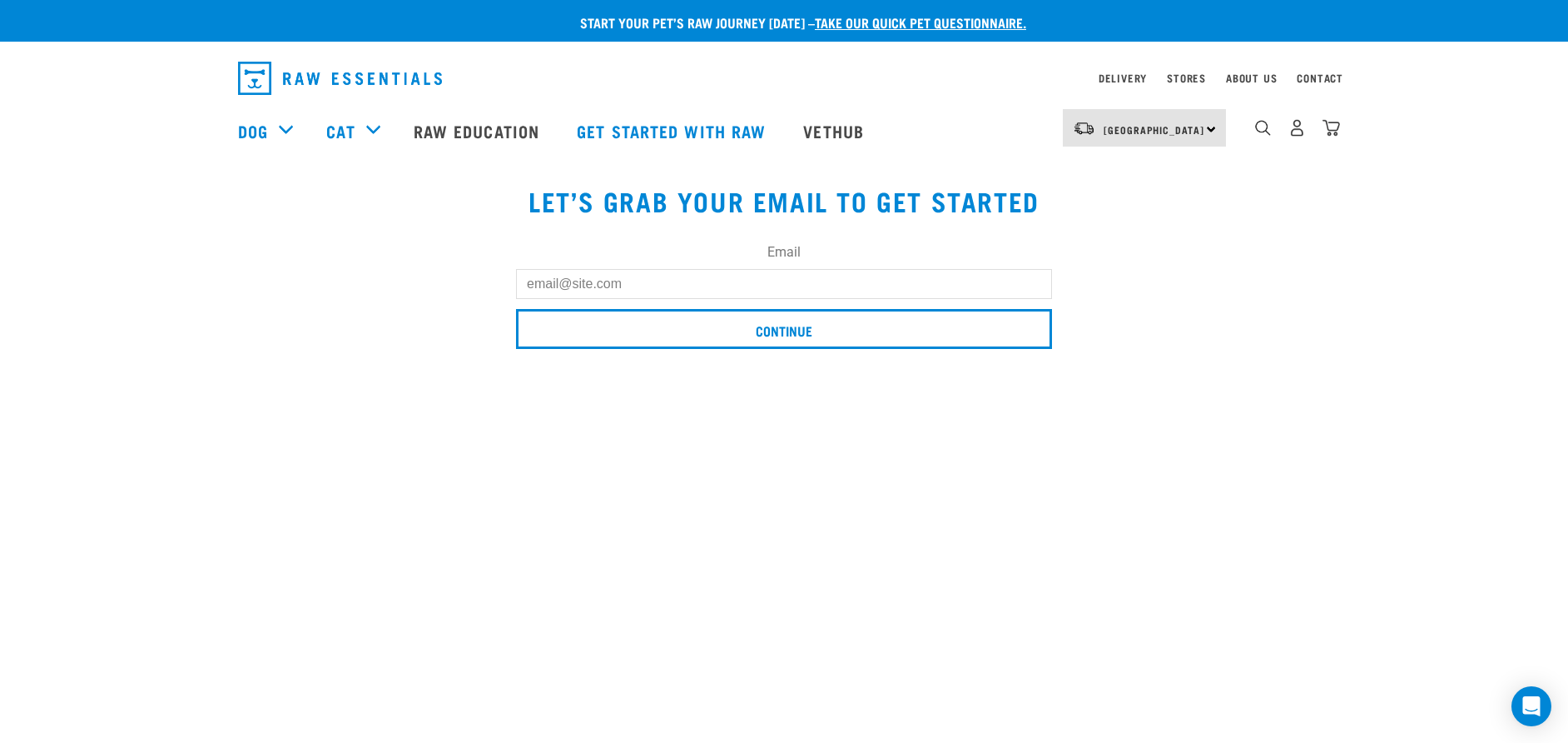
click at [682, 292] on input "Email" at bounding box center [783, 284] width 536 height 30
type input "[EMAIL_ADDRESS][DOMAIN_NAME]"
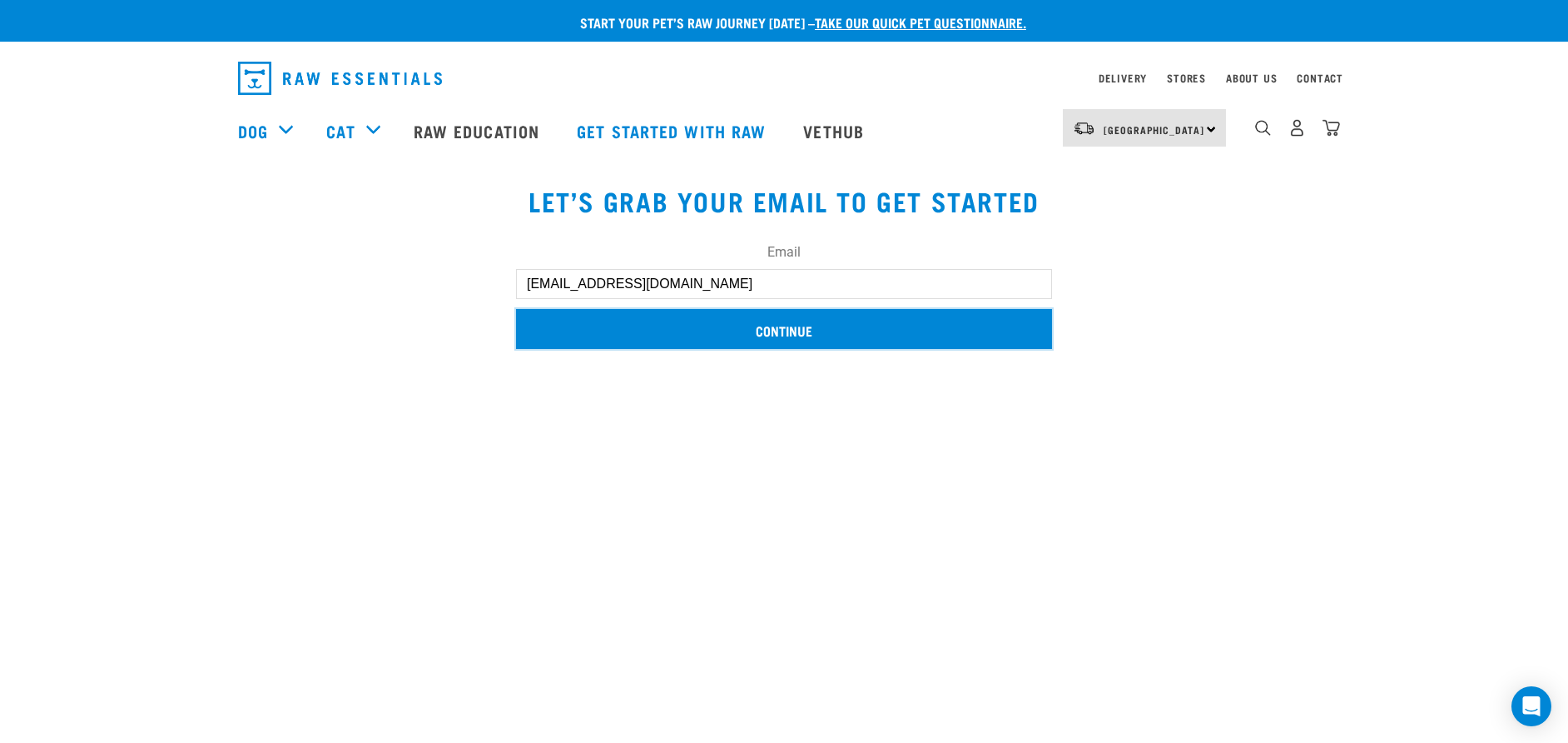
click at [841, 339] on input "Continue" at bounding box center [783, 329] width 536 height 40
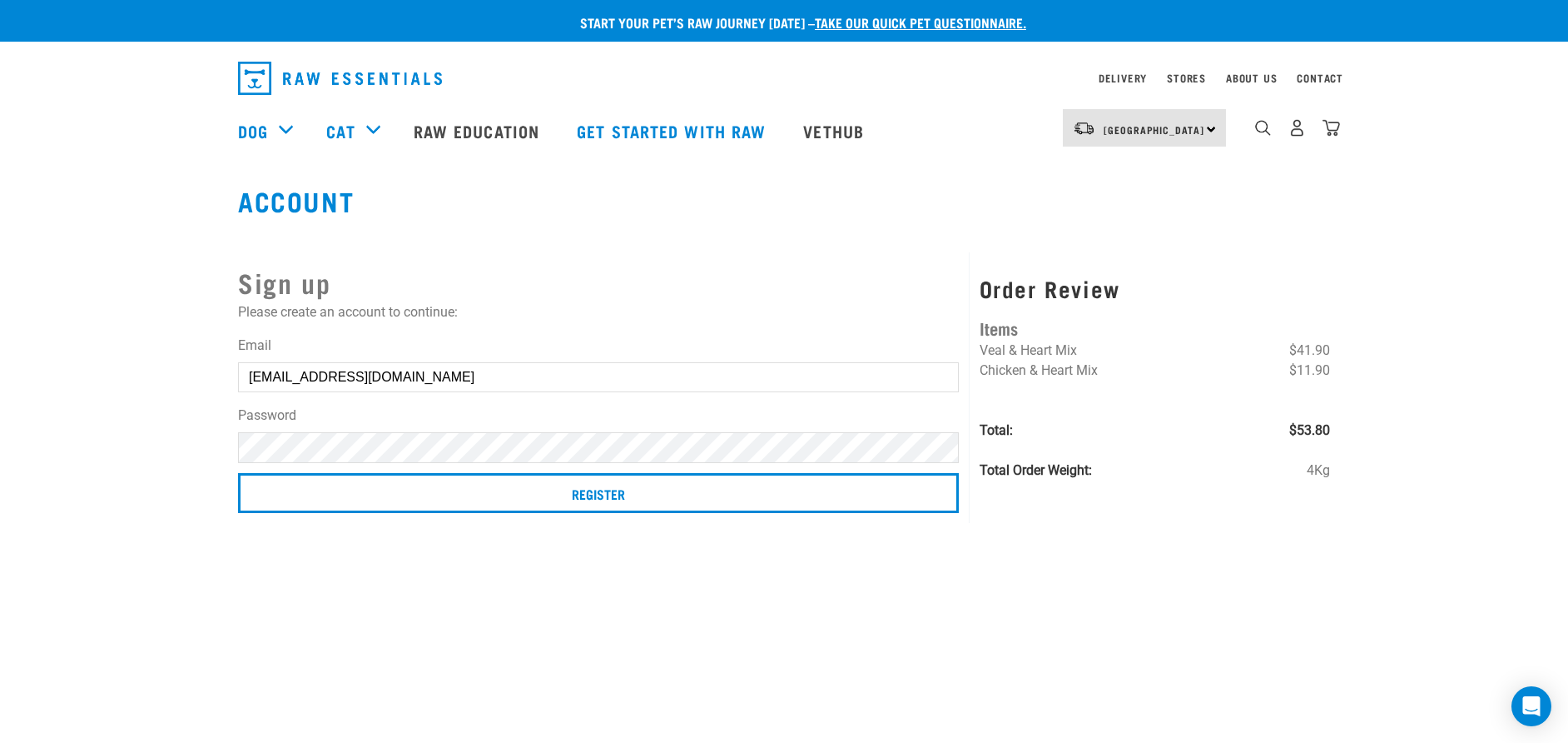
click at [238, 473] on input "Register" at bounding box center [598, 493] width 721 height 40
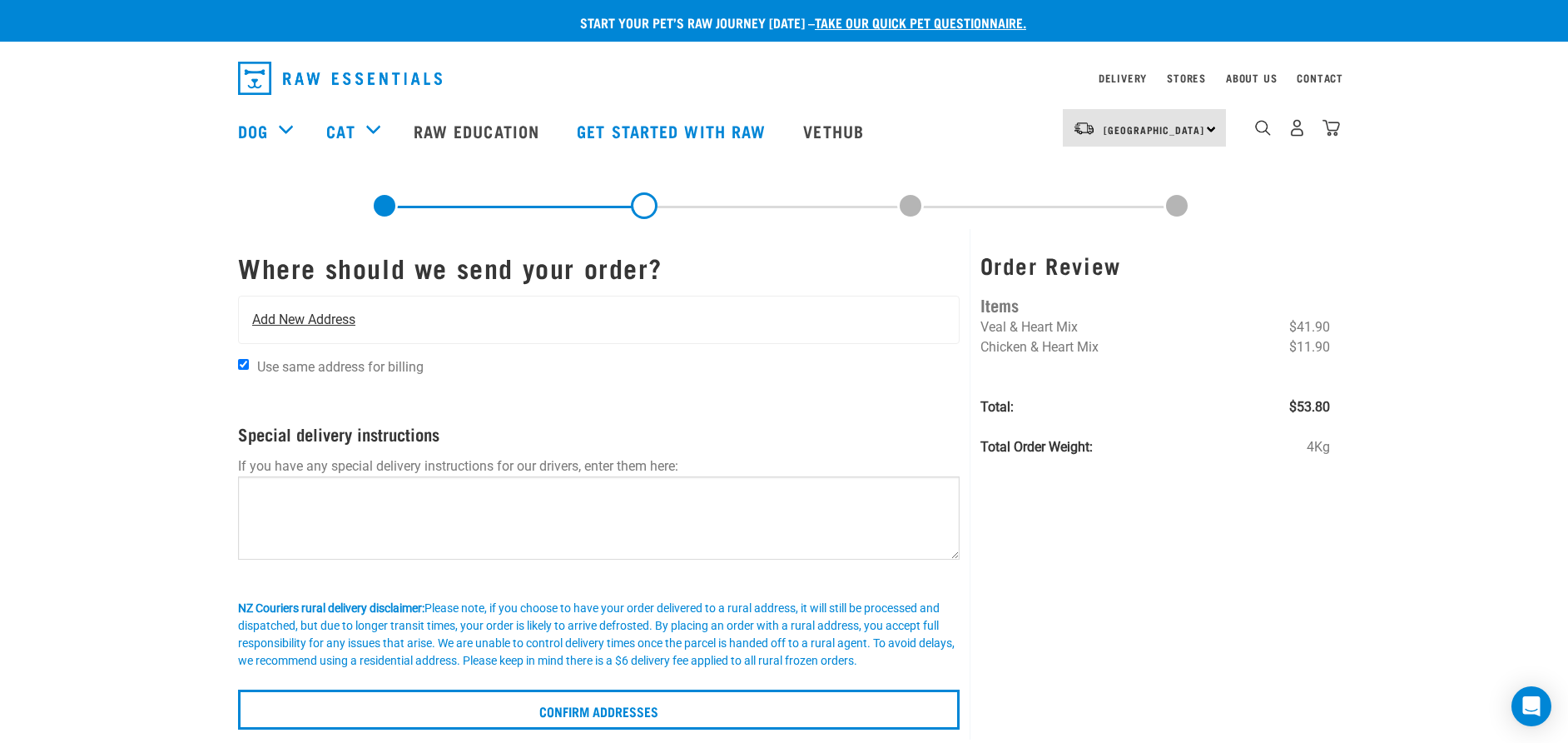
click at [346, 325] on span "Add New Address" at bounding box center [303, 320] width 104 height 20
click at [314, 314] on span "Add New Address" at bounding box center [303, 320] width 104 height 20
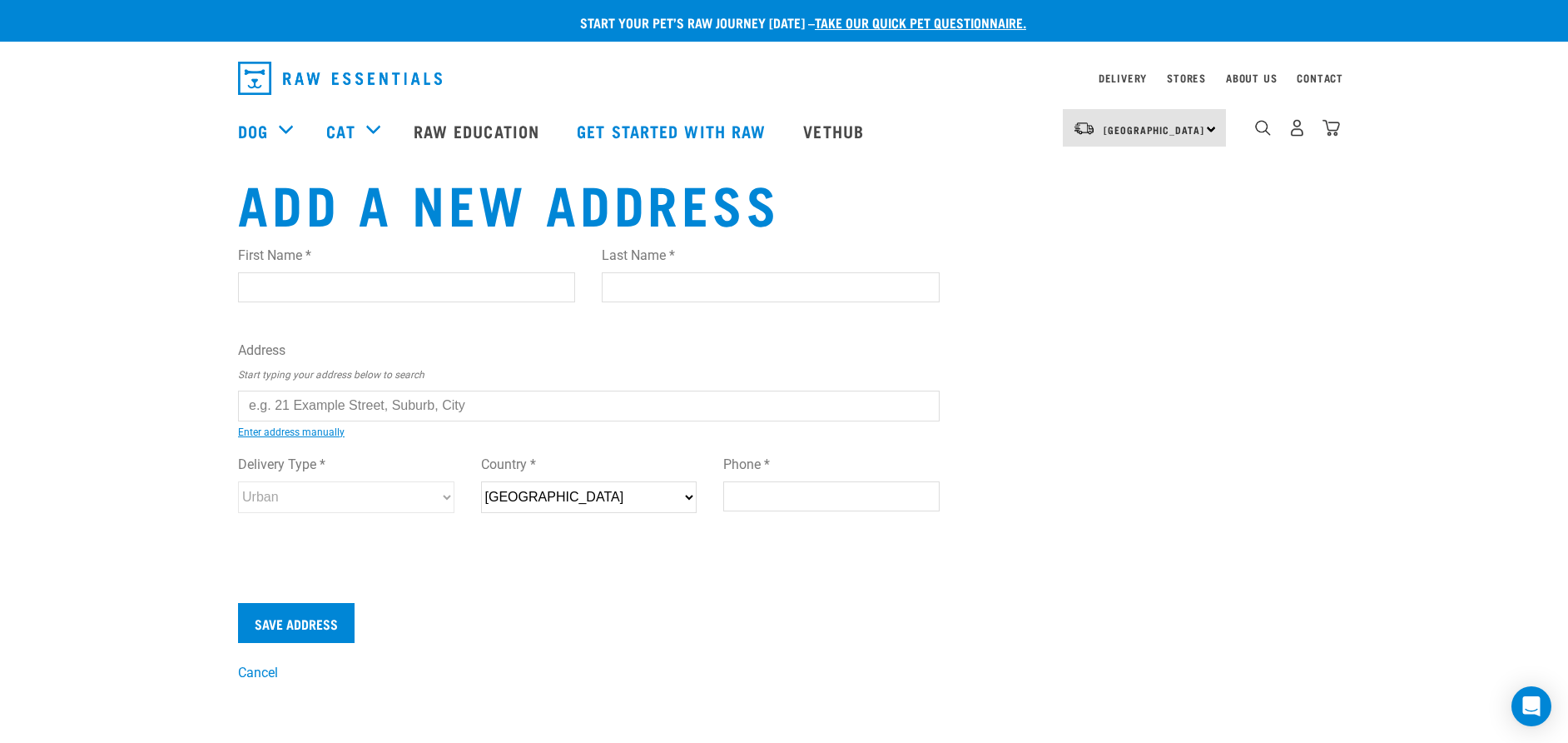
click at [352, 281] on input "First Name *" at bounding box center [406, 286] width 337 height 30
type input "Jenny"
click at [643, 280] on input "Last Name *" at bounding box center [770, 286] width 337 height 30
type input "Yakunina"
click at [556, 402] on input "text" at bounding box center [588, 405] width 701 height 30
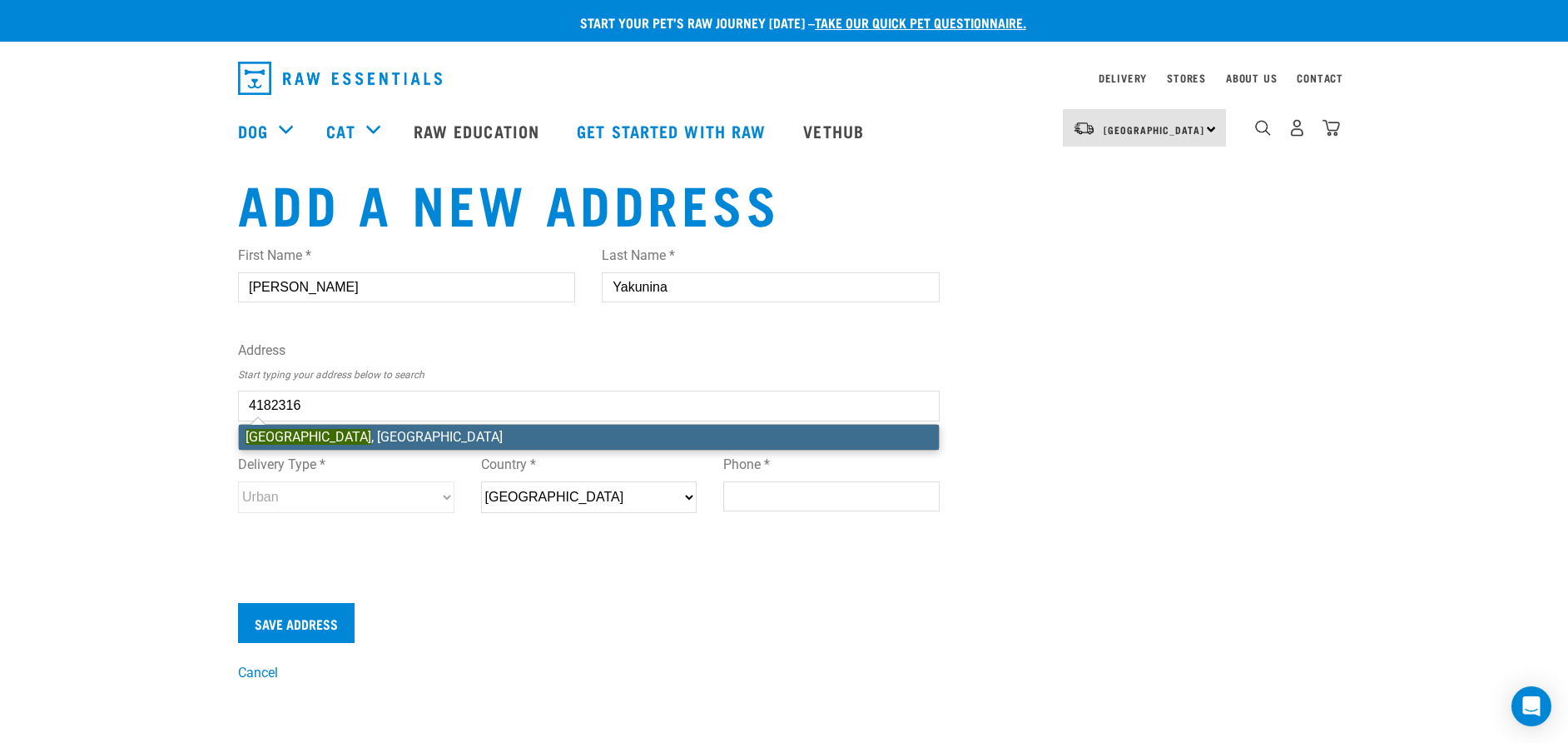
click at [474, 435] on li "4 Highway View Lane , Schnapper Rock, Auckland 0632" at bounding box center [589, 438] width 700 height 25
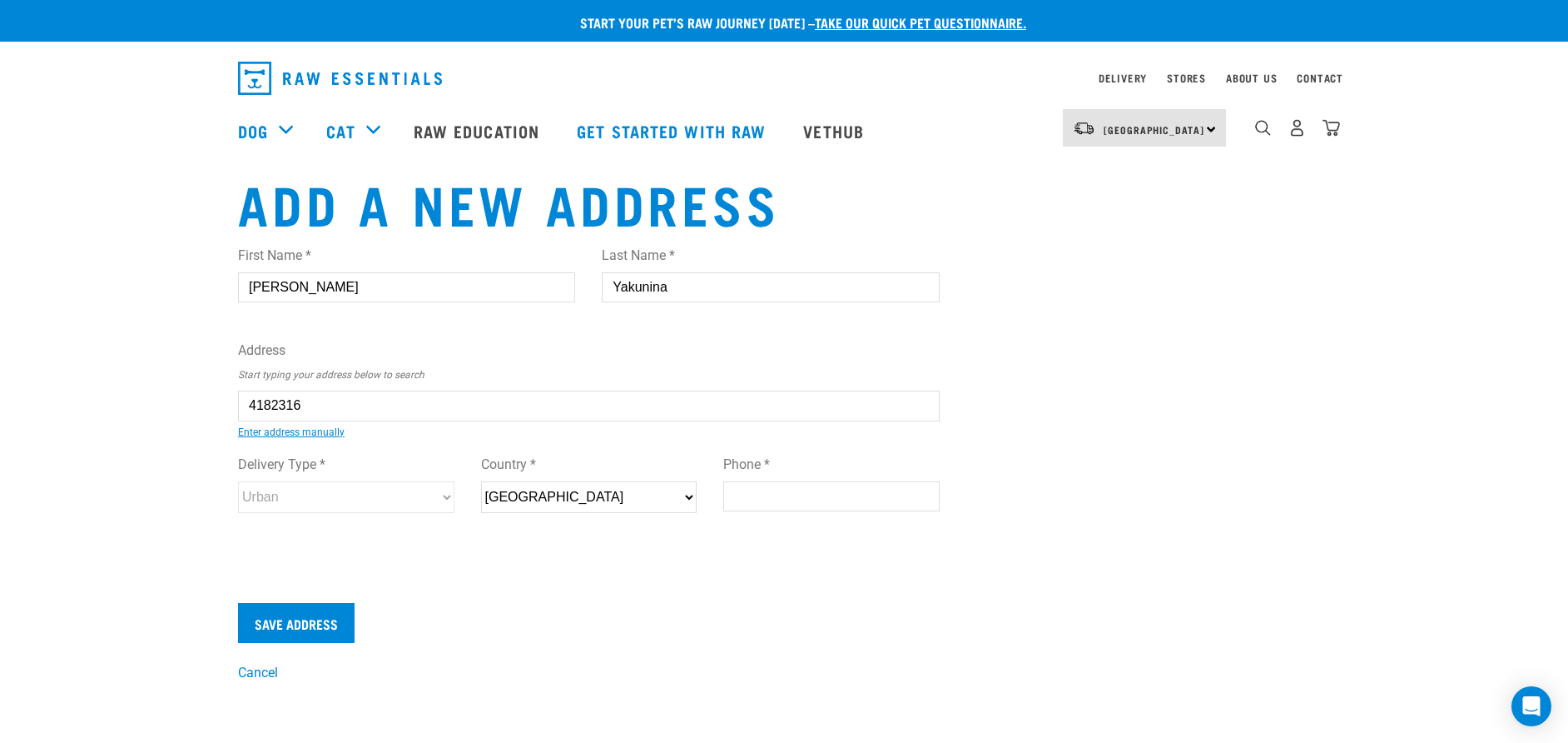
type input "4 Highway View Lane, Schnapper Rock, Auckland 0632"
type input "4 Highway View Lane"
type input "Schnapper Rock"
type input "Auckland"
select select "AUK"
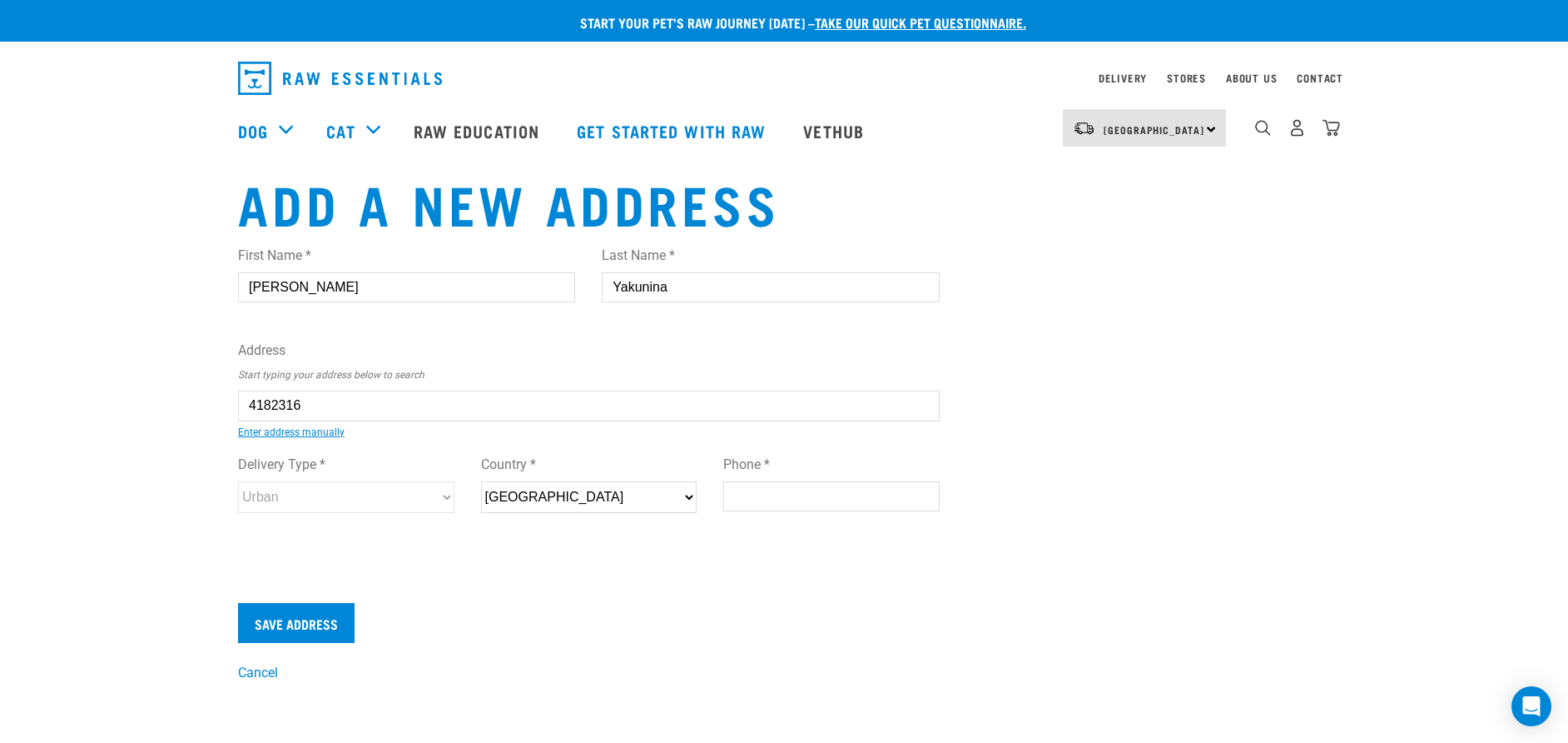
type input "0632"
select select "Urban"
type input "4 Highway View Lane, Schnapper Rock, Auckland 0632"
click at [332, 626] on input "Save Address" at bounding box center [295, 622] width 116 height 40
click at [888, 494] on input "Phone *" at bounding box center [831, 495] width 216 height 30
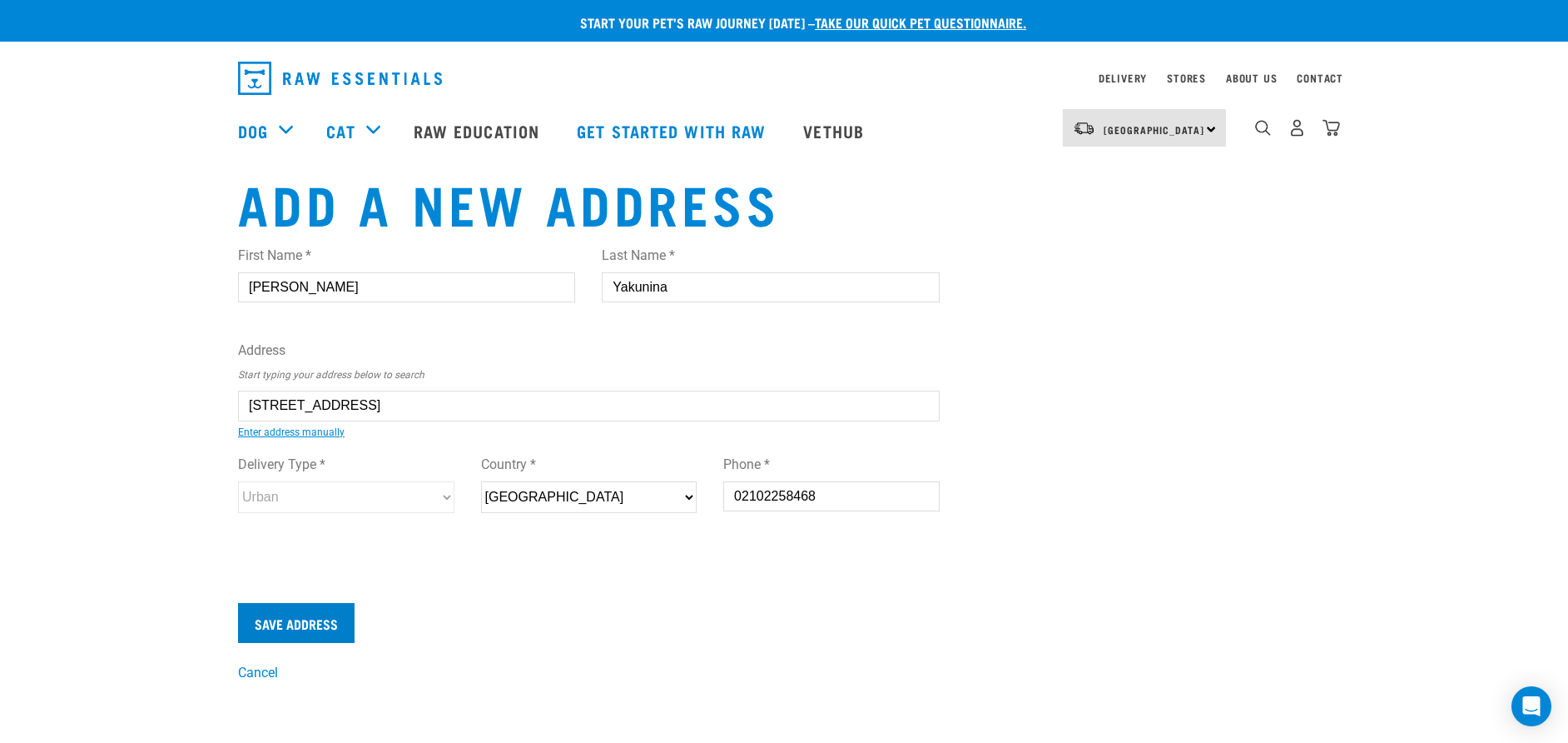
type input "02102258468"
click at [316, 618] on input "Save Address" at bounding box center [295, 622] width 116 height 40
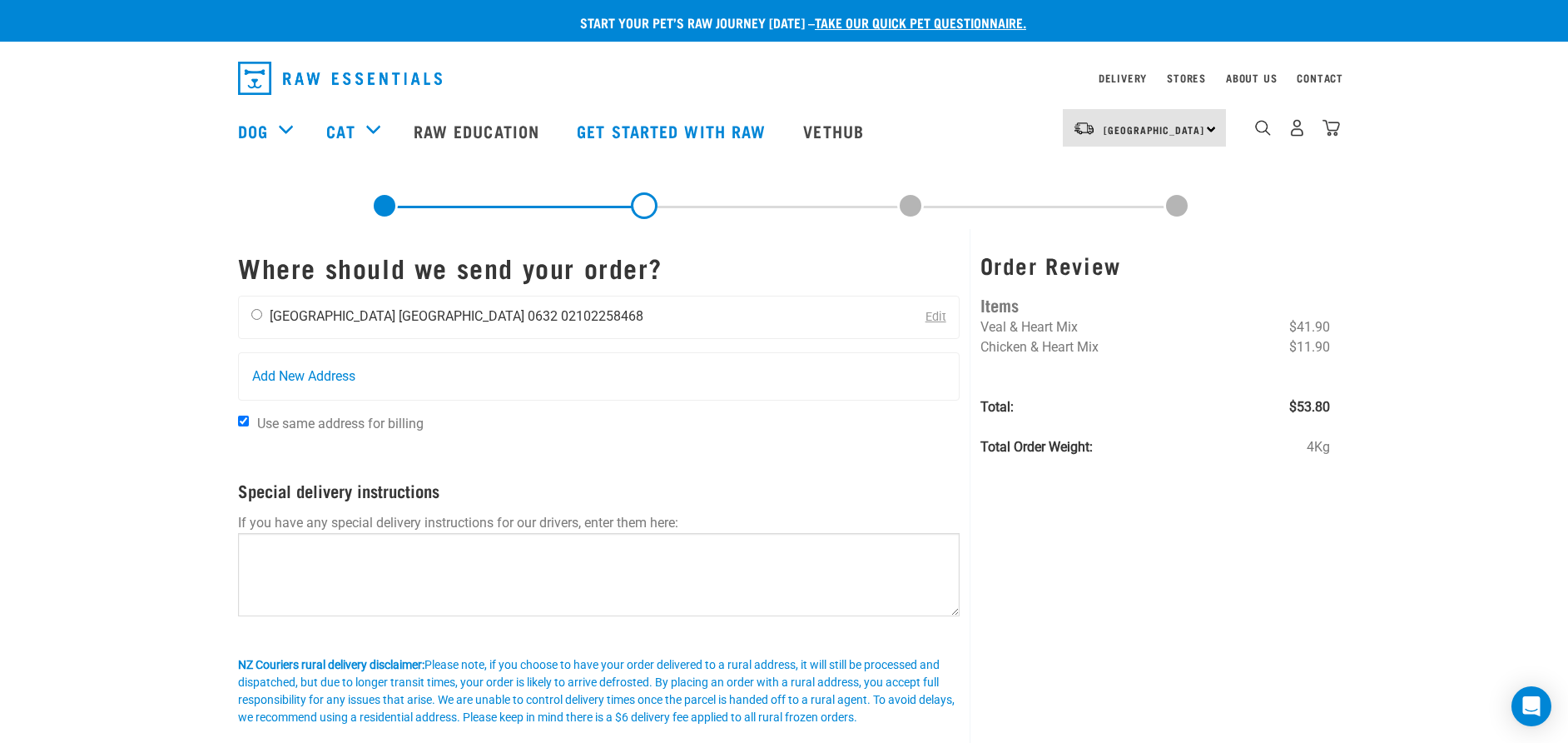
click at [260, 314] on input "radio" at bounding box center [257, 314] width 11 height 11
radio input "true"
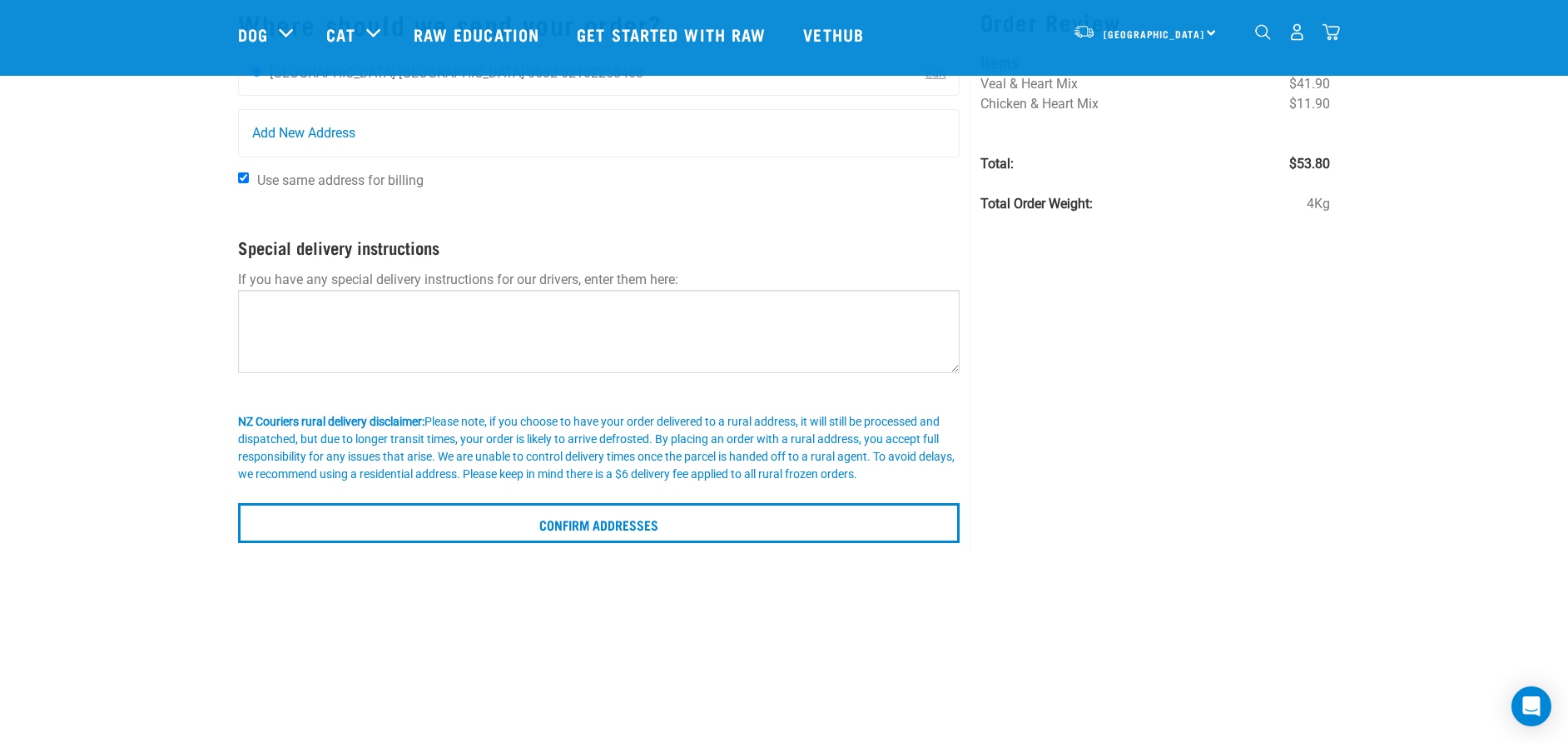
scroll to position [167, 0]
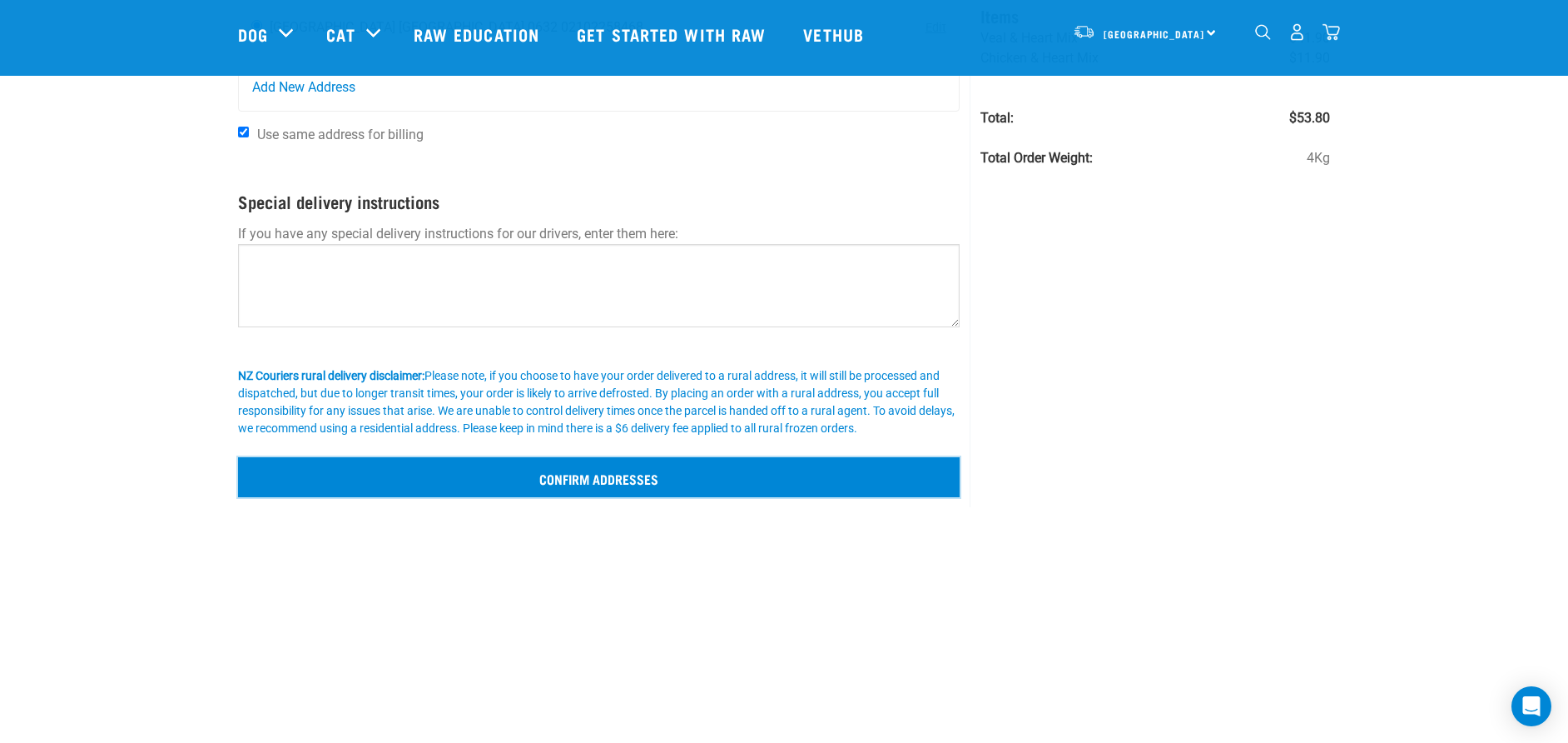
click at [612, 482] on input "Confirm addresses" at bounding box center [599, 477] width 722 height 40
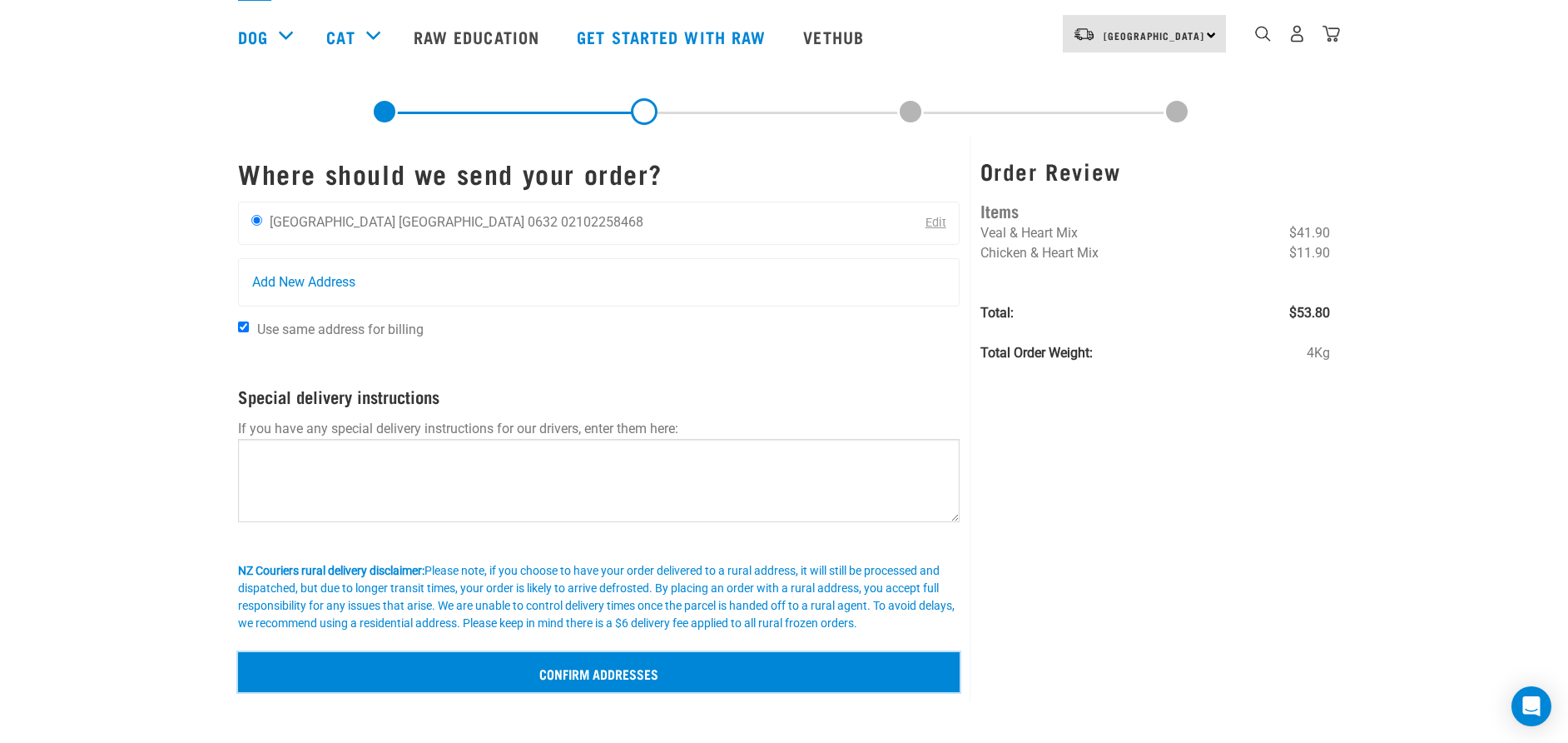
scroll to position [0, 0]
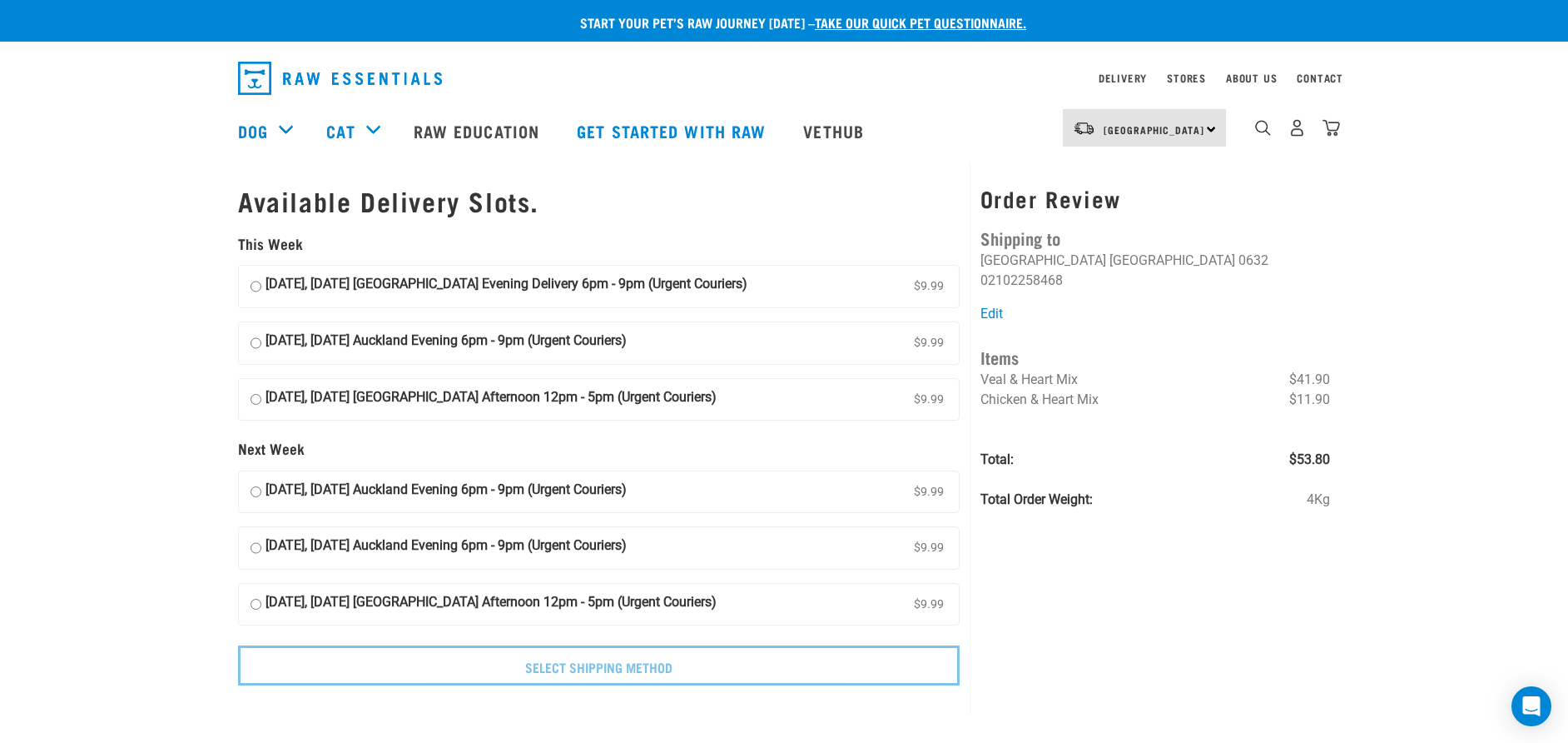
click at [254, 492] on input "[DATE], [DATE] Auckland Evening 6pm - 9pm (Urgent Couriers) $9.99" at bounding box center [256, 493] width 11 height 25
radio input "true"
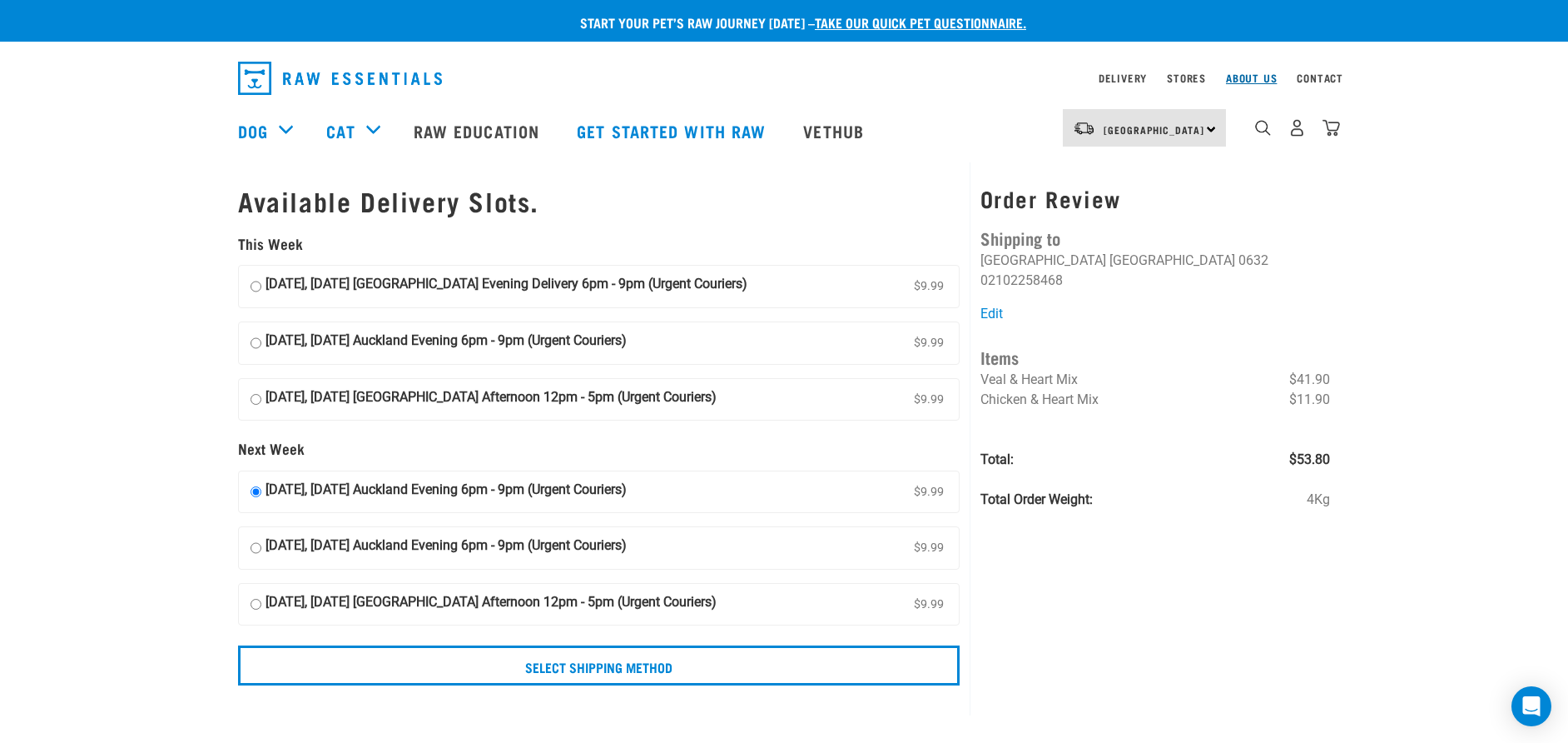
drag, startPoint x: 1242, startPoint y: 73, endPoint x: 1259, endPoint y: 77, distance: 17.5
click at [1242, 75] on link "About Us" at bounding box center [1251, 77] width 50 height 5
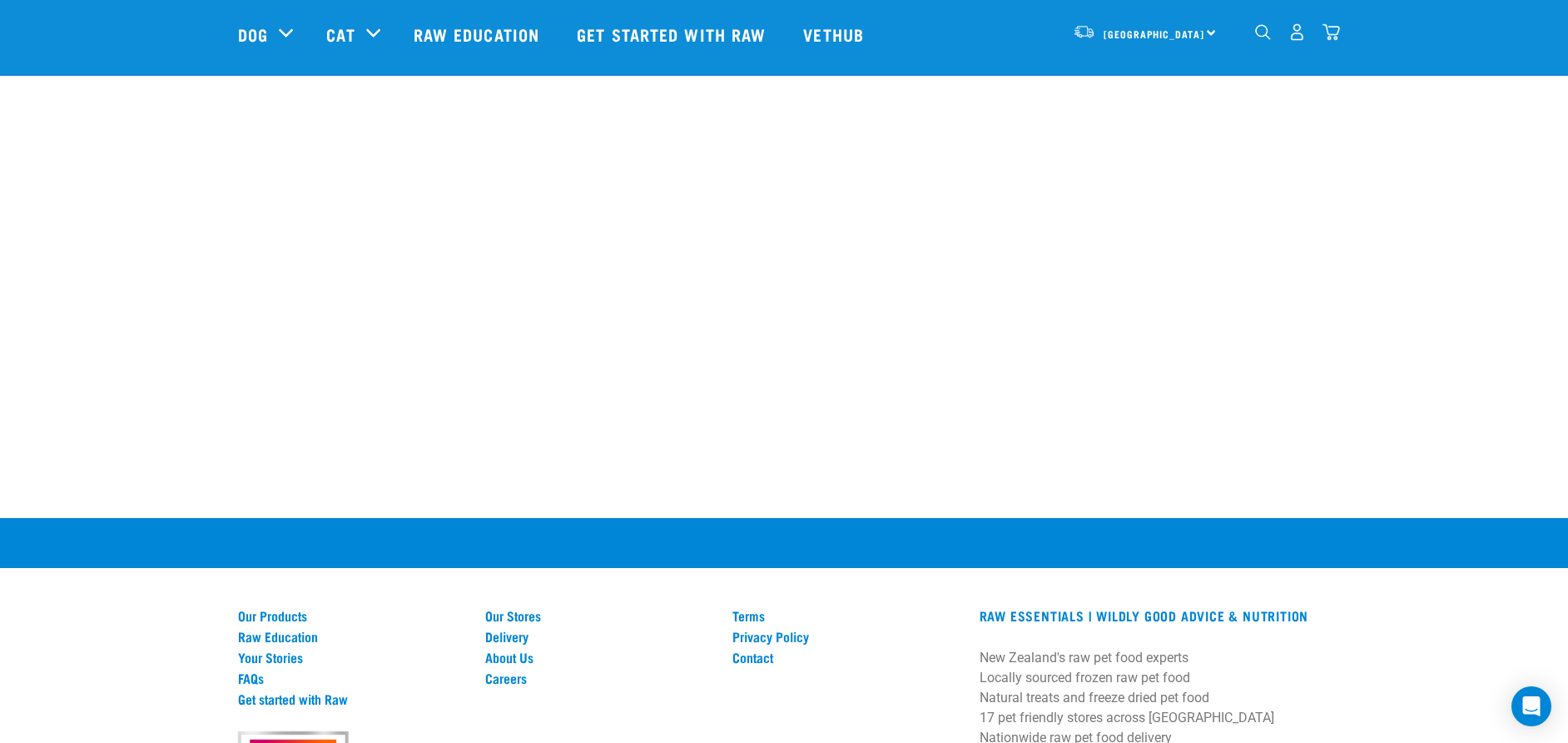
scroll to position [2264, 0]
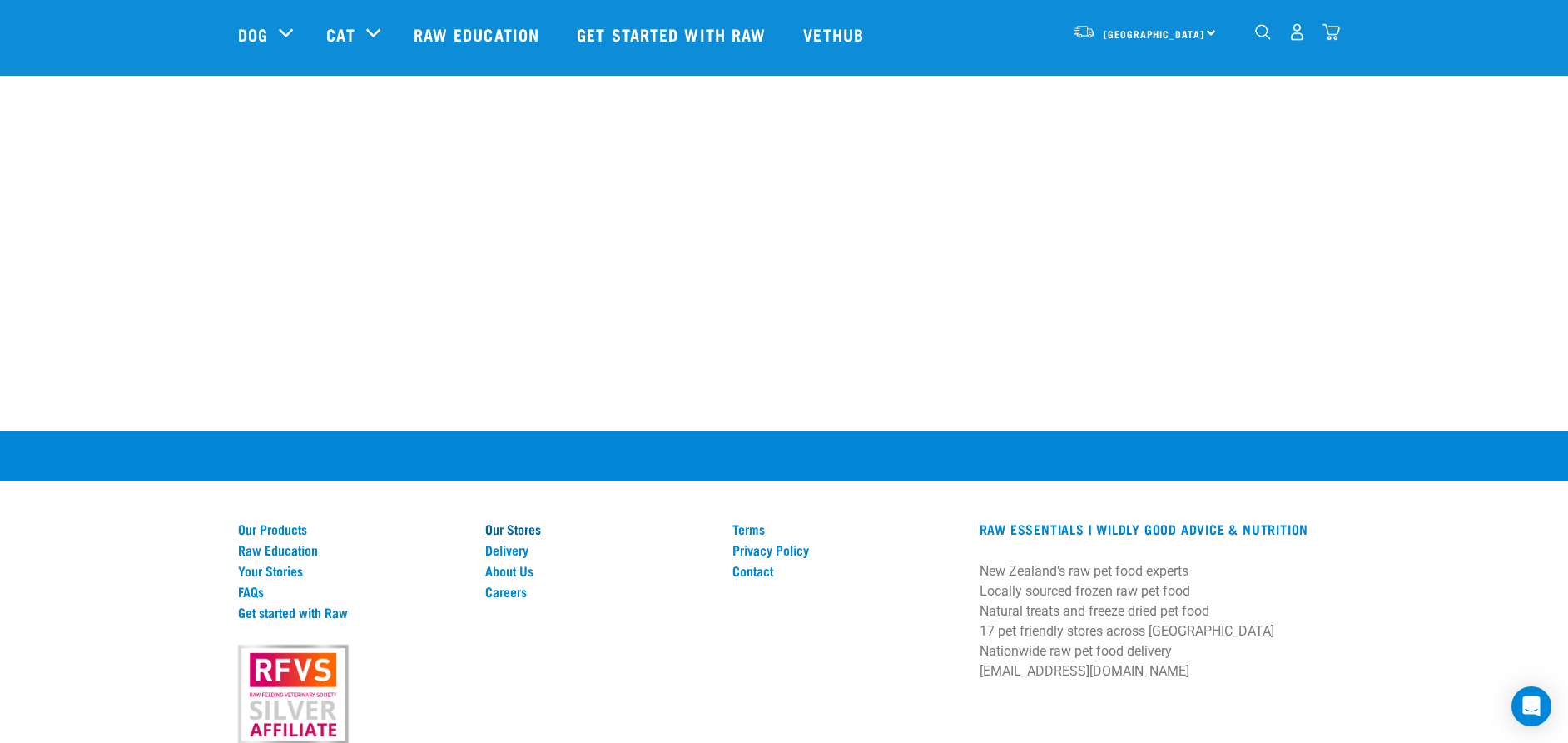
click at [512, 529] on link "Our Stores" at bounding box center [599, 529] width 227 height 15
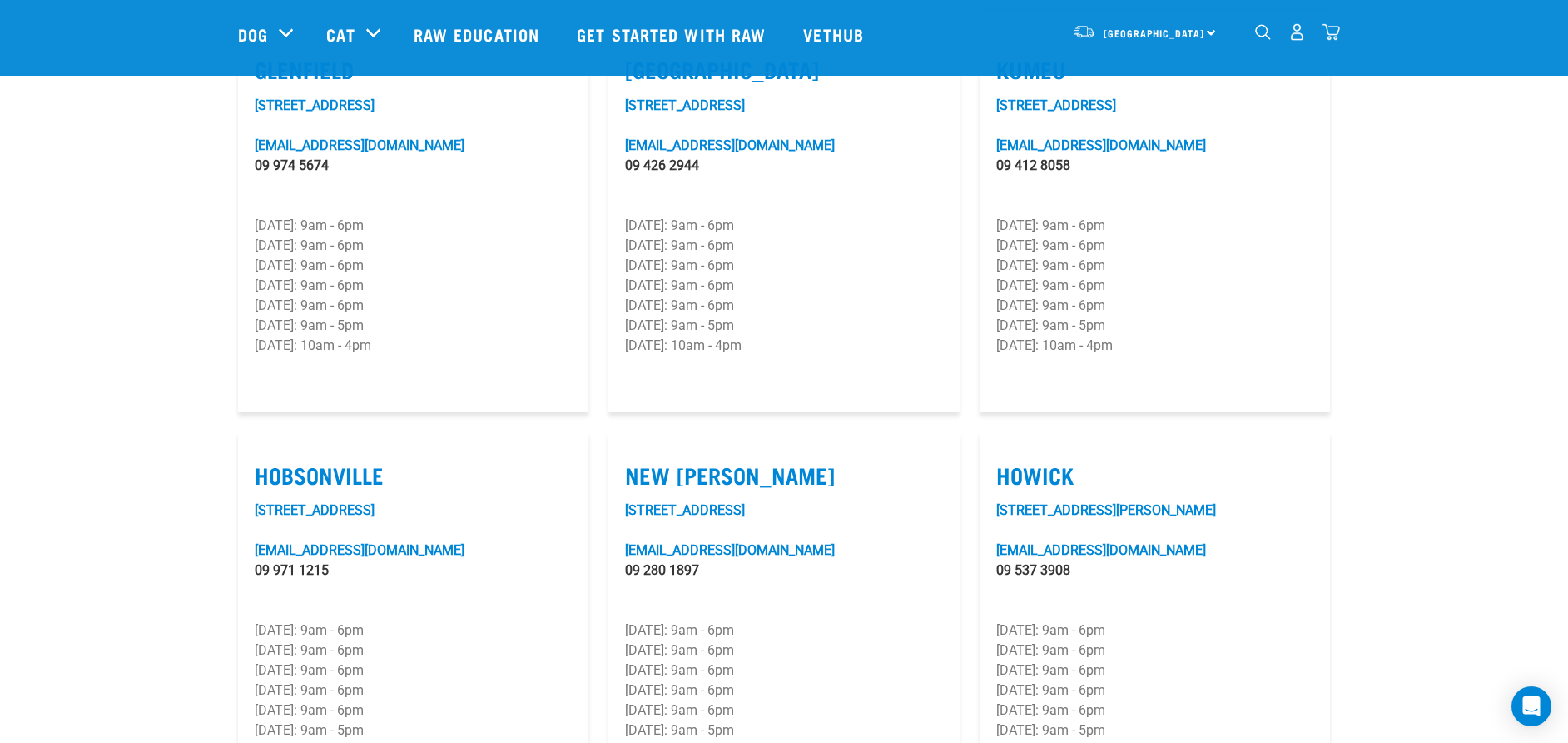
scroll to position [833, 0]
